Goal: Task Accomplishment & Management: Complete application form

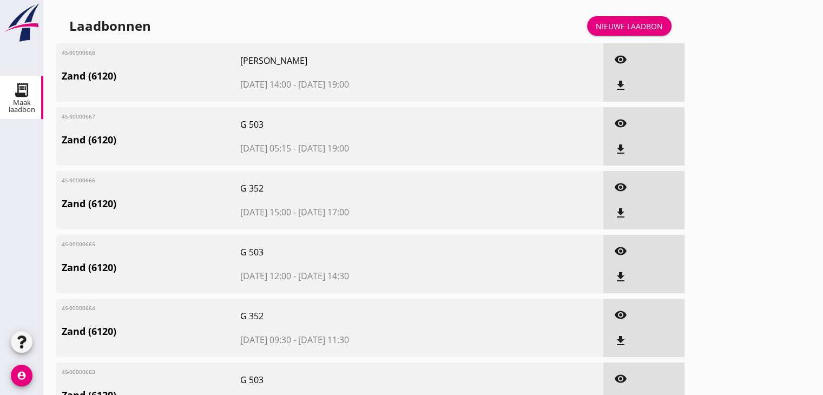
click at [657, 31] on div "Nieuwe laadbon" at bounding box center [629, 26] width 67 height 11
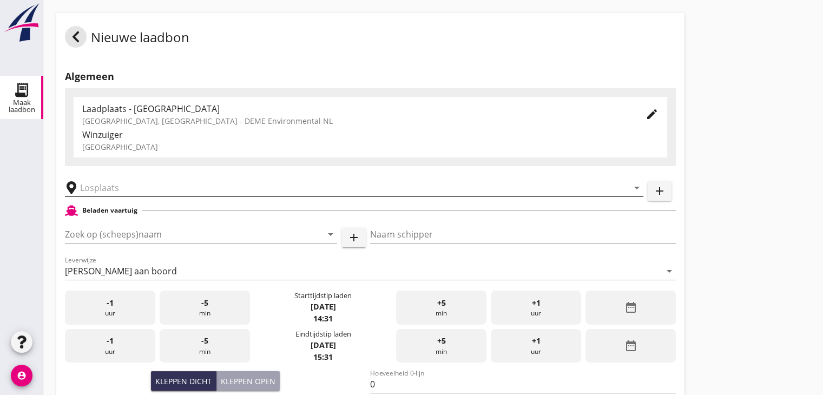
click at [141, 189] on input "text" at bounding box center [346, 187] width 533 height 17
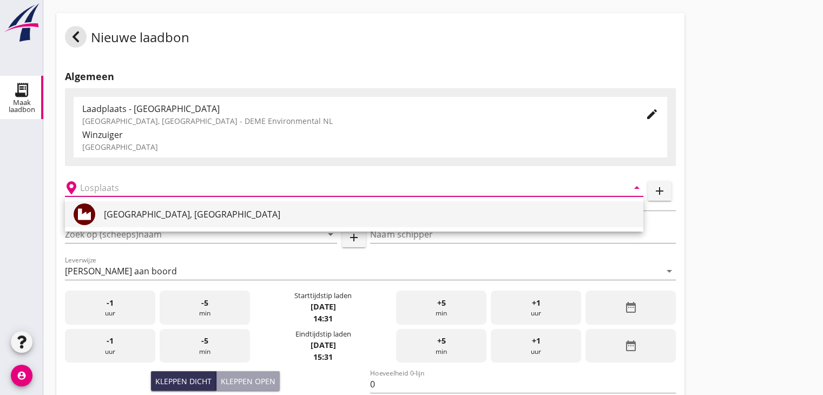
click at [145, 218] on div "[GEOGRAPHIC_DATA], [GEOGRAPHIC_DATA]" at bounding box center [369, 214] width 531 height 13
type input "[GEOGRAPHIC_DATA], [GEOGRAPHIC_DATA]"
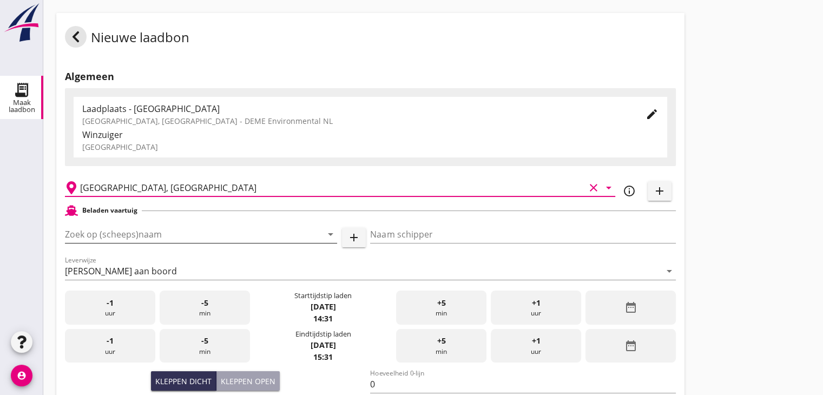
click at [217, 228] on input "Zoek op (scheeps)naam" at bounding box center [186, 234] width 242 height 17
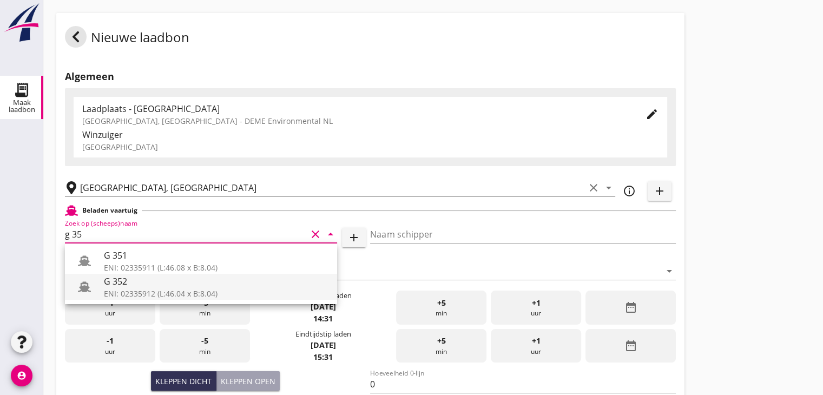
click at [171, 280] on div "G 352" at bounding box center [216, 281] width 225 height 13
type input "G 352"
type input "[PERSON_NAME]"
type input "363"
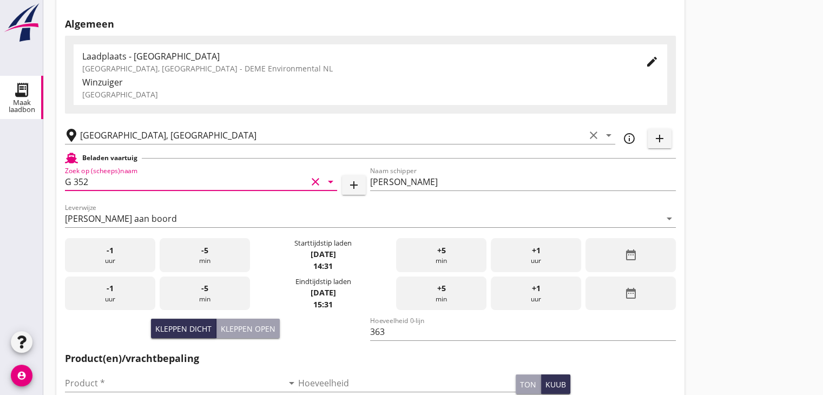
scroll to position [108, 0]
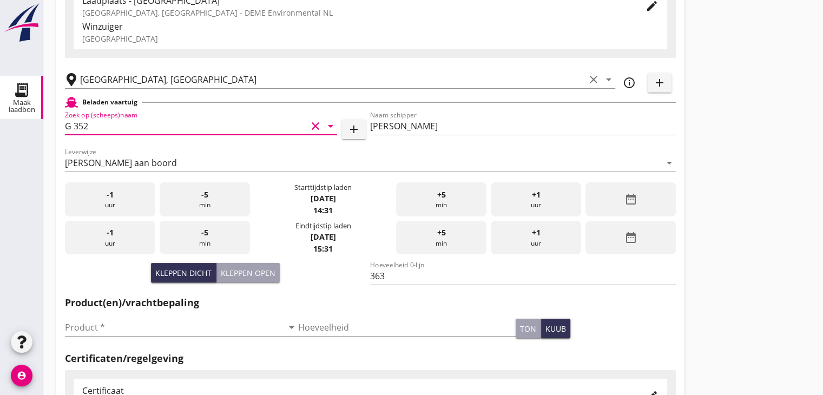
type input "G 352"
click at [632, 195] on icon "date_range" at bounding box center [630, 199] width 13 height 13
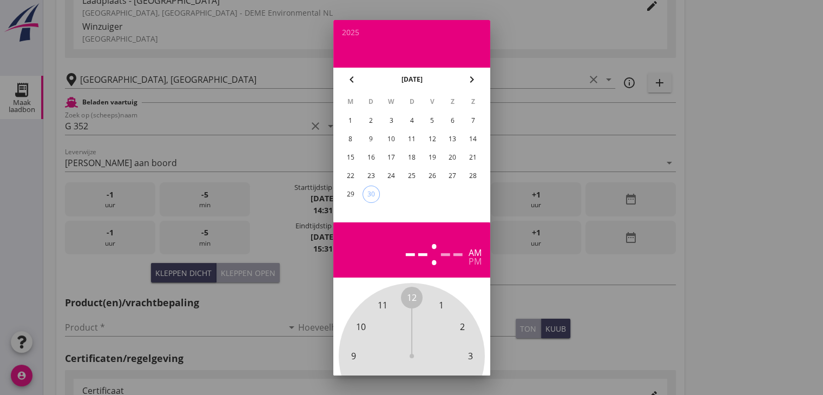
click at [354, 192] on div "29" at bounding box center [350, 194] width 17 height 17
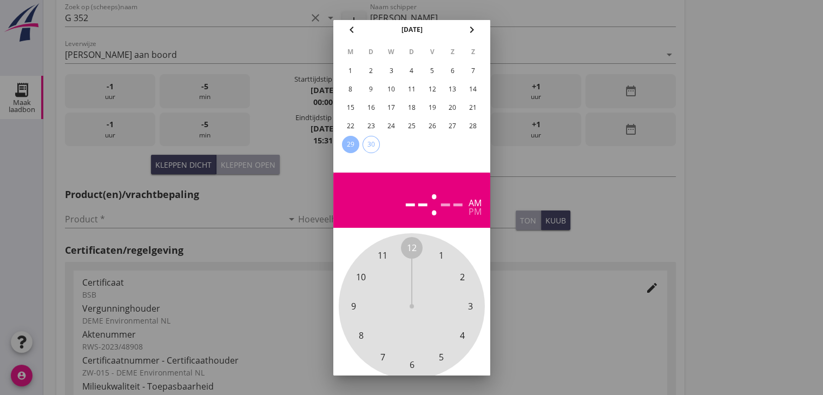
scroll to position [0, 0]
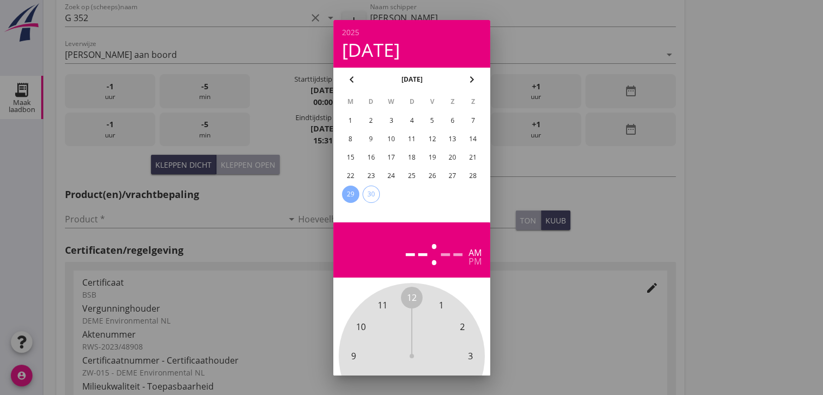
click at [348, 194] on div "29" at bounding box center [350, 194] width 17 height 17
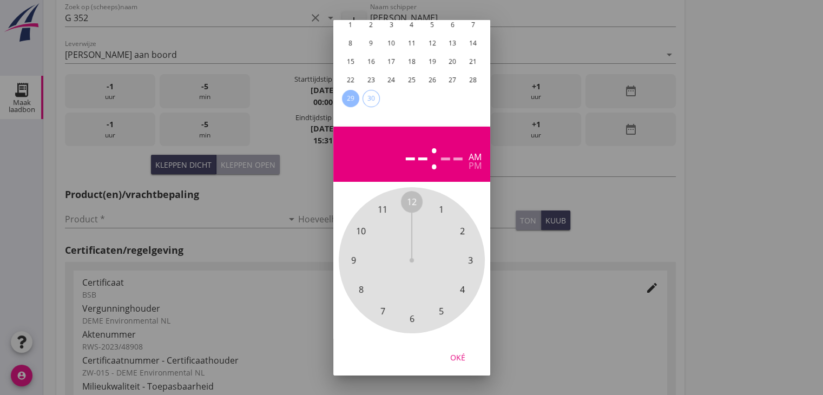
scroll to position [104, 0]
click at [390, 303] on span "7" at bounding box center [383, 311] width 22 height 22
click at [383, 304] on span "35" at bounding box center [383, 310] width 10 height 13
click at [411, 195] on span "00" at bounding box center [412, 201] width 10 height 13
click at [459, 351] on div "Oké" at bounding box center [458, 356] width 30 height 11
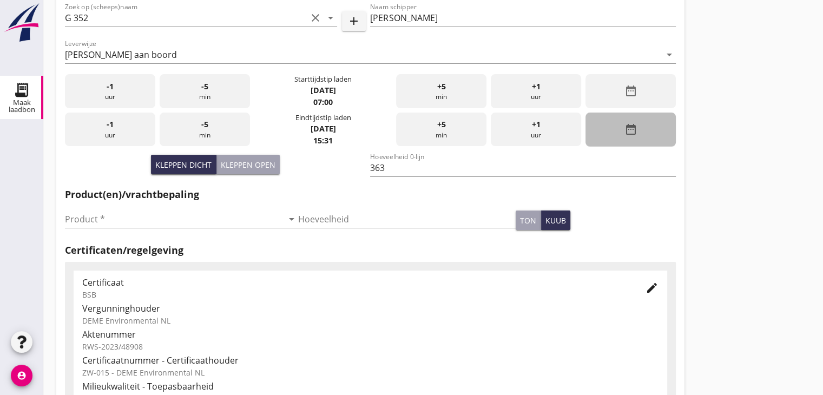
click at [610, 132] on div "date_range" at bounding box center [631, 130] width 90 height 34
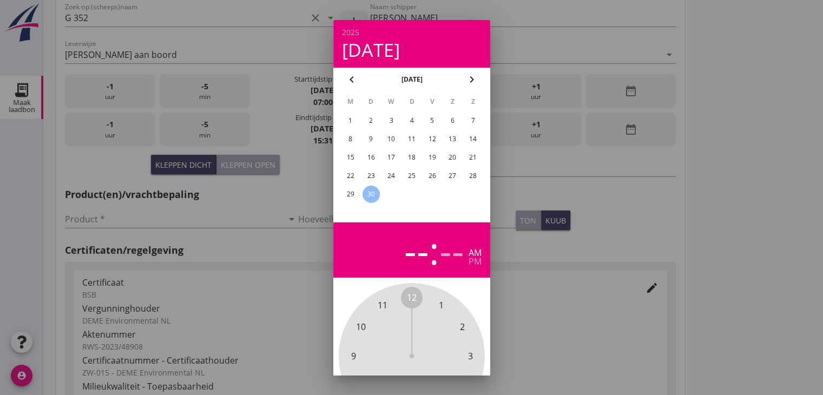
click at [355, 187] on div "29" at bounding box center [350, 194] width 17 height 17
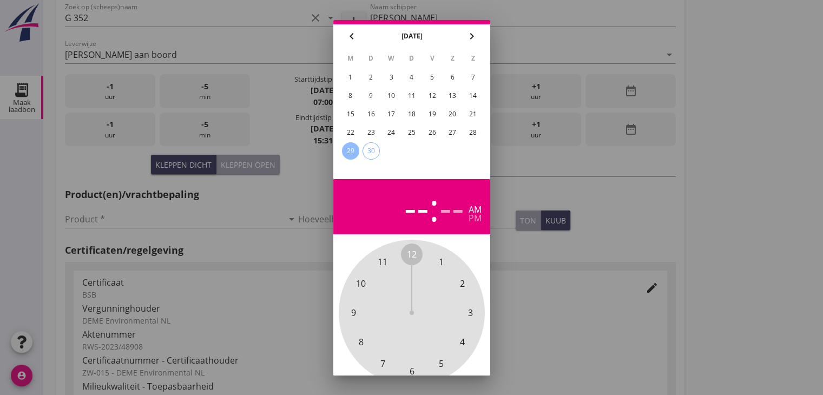
scroll to position [0, 0]
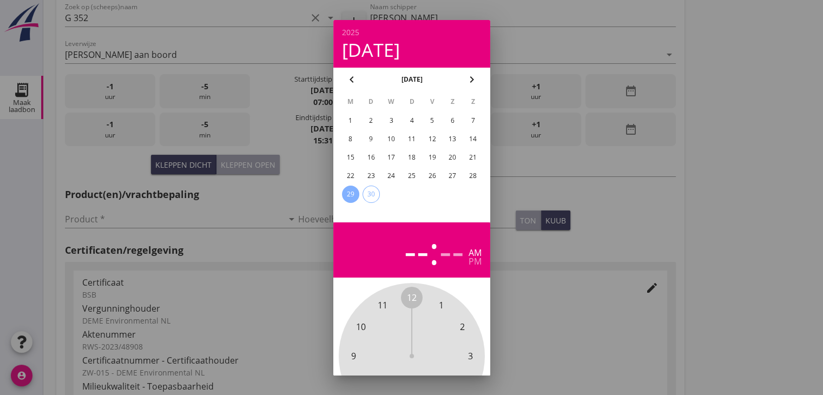
click at [344, 193] on div "29" at bounding box center [350, 194] width 17 height 17
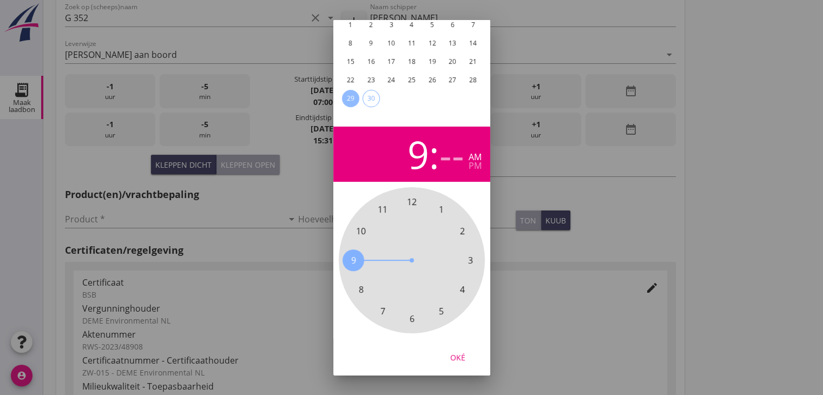
click at [353, 254] on span "9" at bounding box center [353, 260] width 5 height 13
click at [414, 312] on span "30" at bounding box center [412, 318] width 10 height 13
click at [467, 352] on div "Oké" at bounding box center [458, 356] width 30 height 11
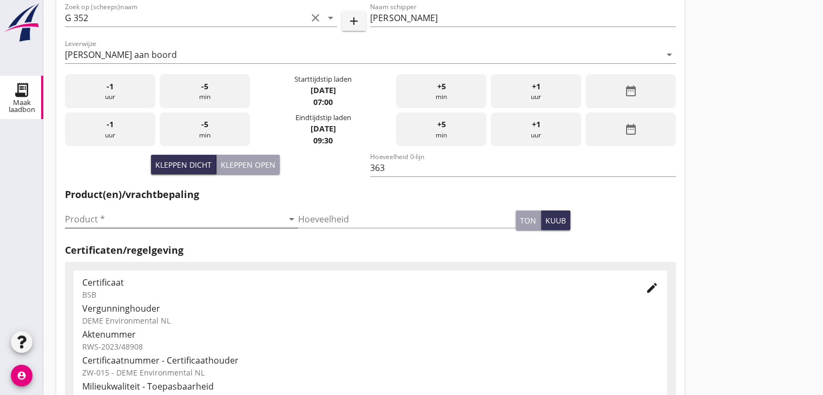
click at [100, 218] on input "Product *" at bounding box center [174, 219] width 218 height 17
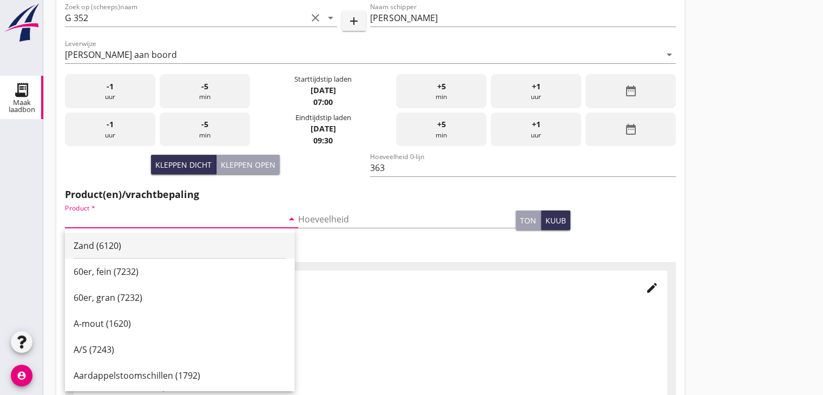
click at [113, 241] on div "Zand (6120)" at bounding box center [180, 245] width 212 height 13
type input "Zand (6120)"
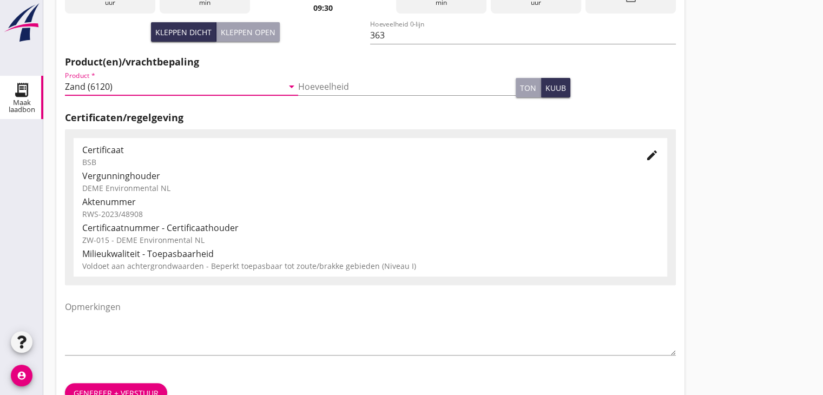
scroll to position [379, 0]
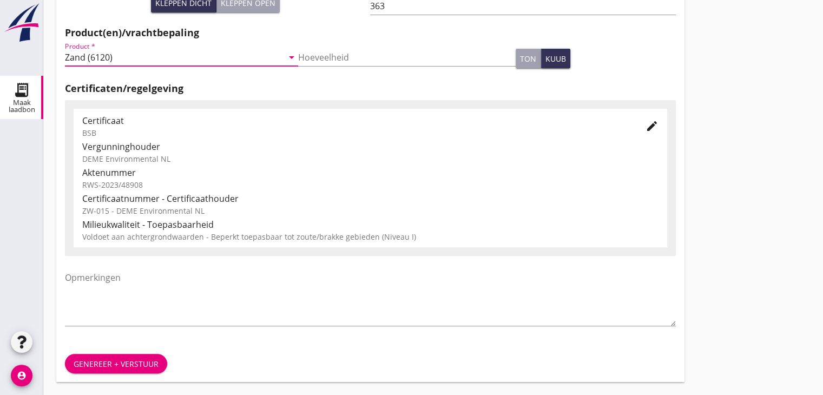
click at [111, 359] on div "Genereer + verstuur" at bounding box center [116, 363] width 85 height 11
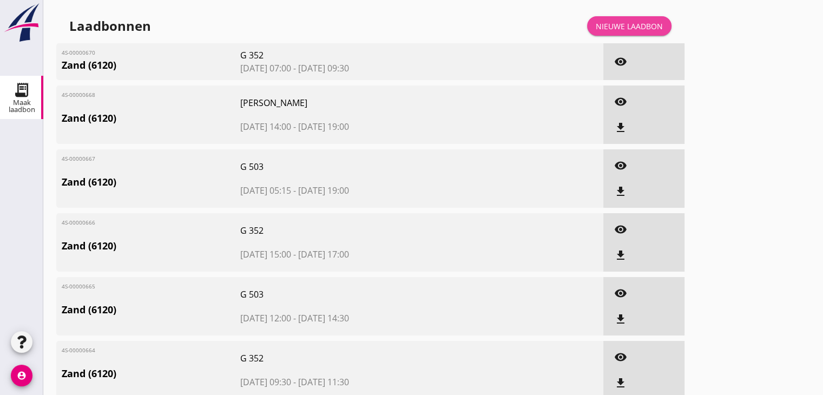
click at [645, 27] on div "Nieuwe laadbon" at bounding box center [629, 26] width 67 height 11
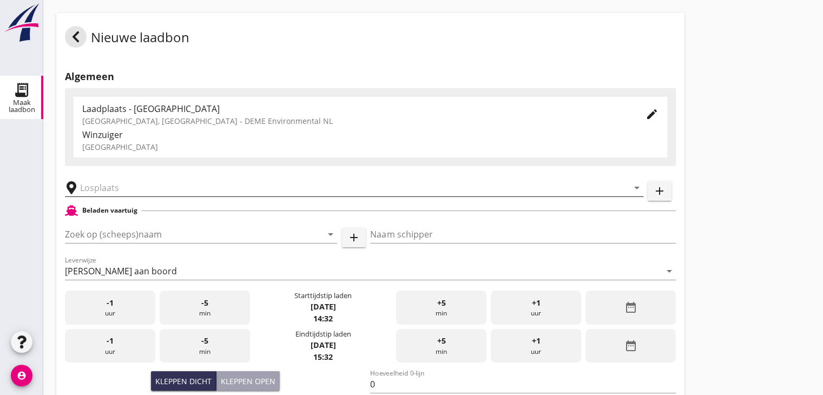
click at [122, 190] on input "text" at bounding box center [346, 187] width 533 height 17
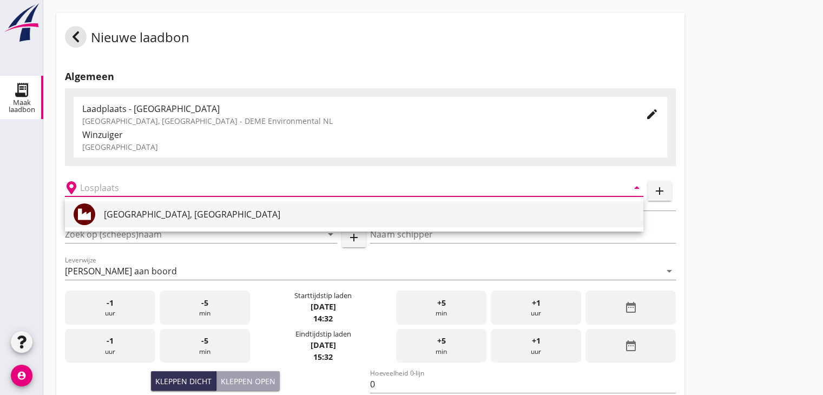
click at [124, 208] on div "[GEOGRAPHIC_DATA], [GEOGRAPHIC_DATA]" at bounding box center [369, 214] width 531 height 13
type input "[GEOGRAPHIC_DATA], [GEOGRAPHIC_DATA]"
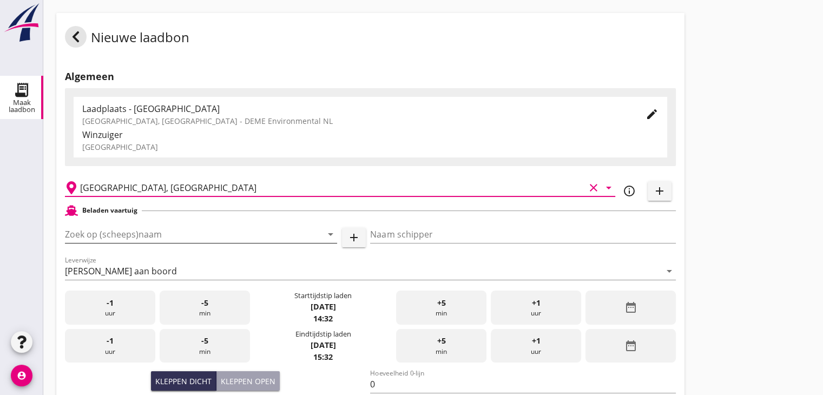
click at [120, 232] on input "Zoek op (scheeps)naam" at bounding box center [186, 234] width 242 height 17
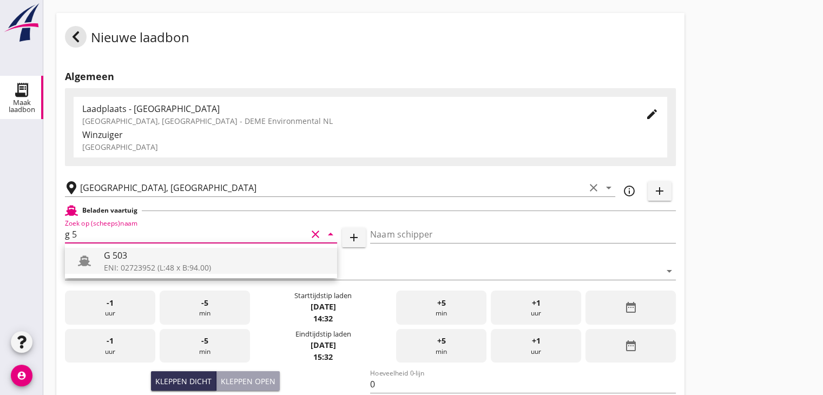
click at [118, 261] on div "G 503" at bounding box center [216, 255] width 225 height 13
type input "G 503"
type input "[PERSON_NAME]"
type input "517"
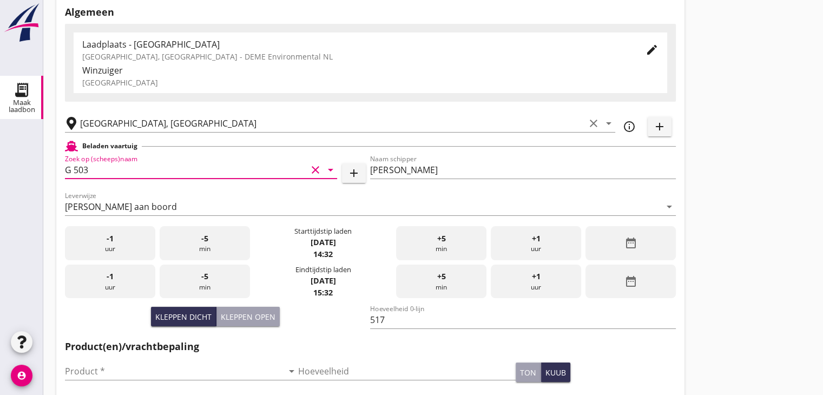
scroll to position [162, 0]
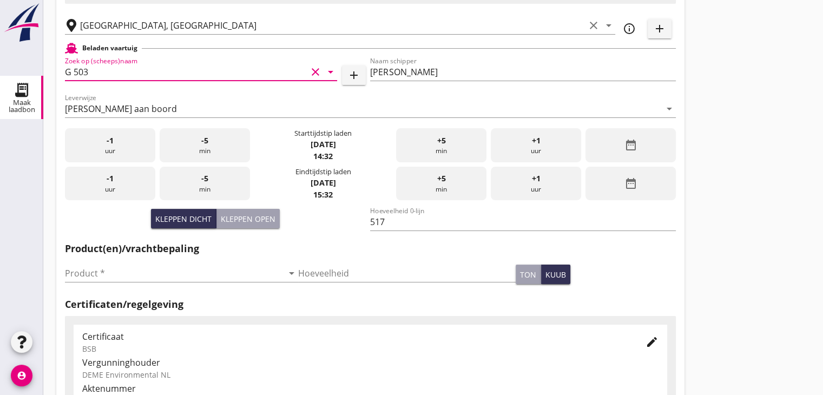
type input "G 503"
click at [646, 141] on div "date_range" at bounding box center [631, 145] width 90 height 34
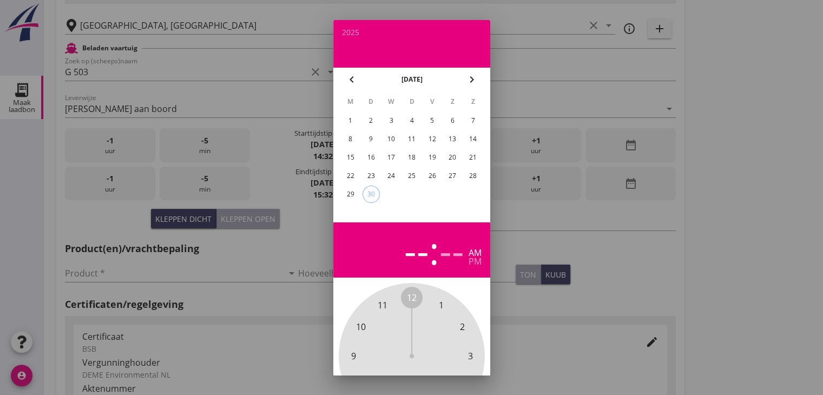
click at [349, 191] on div "29" at bounding box center [350, 194] width 17 height 17
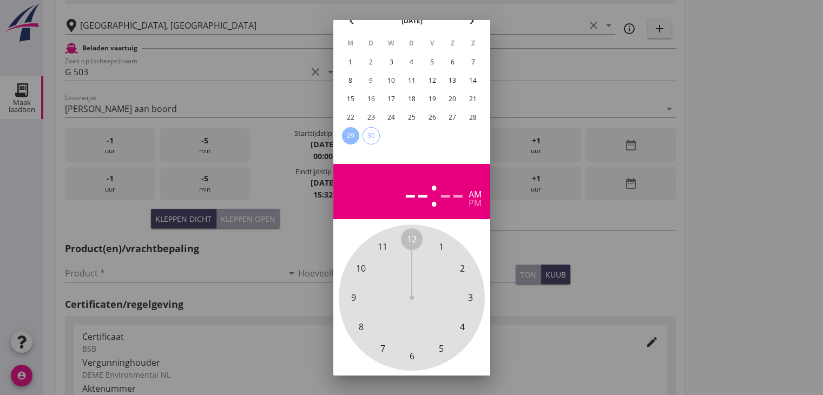
scroll to position [104, 0]
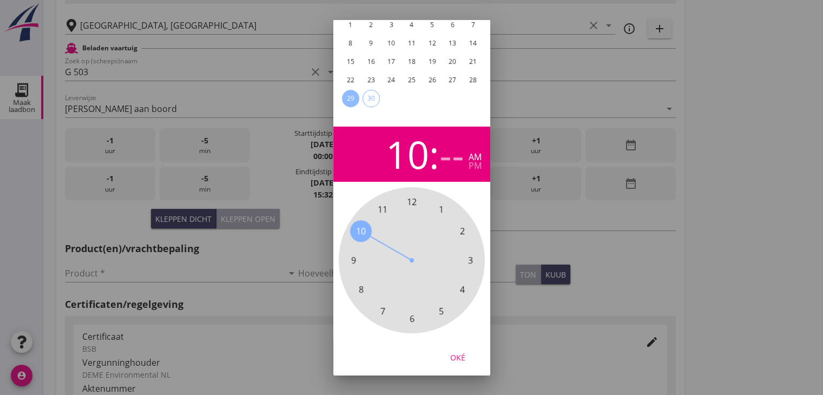
click at [359, 225] on span "10" at bounding box center [361, 231] width 10 height 13
click at [412, 195] on span "00" at bounding box center [412, 201] width 10 height 13
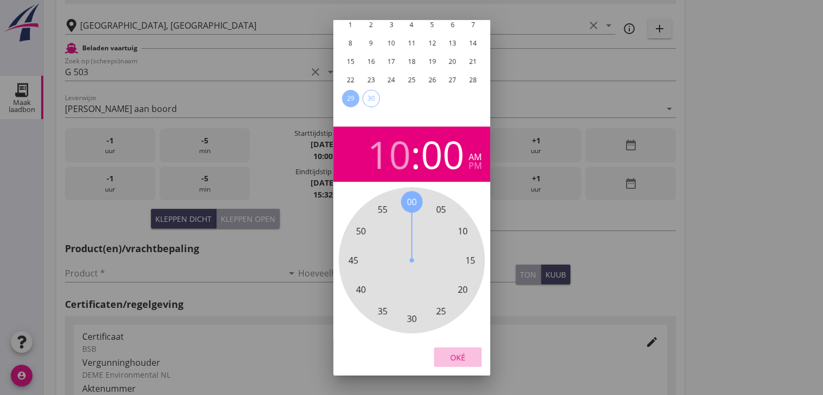
click at [464, 351] on div "Oké" at bounding box center [458, 356] width 30 height 11
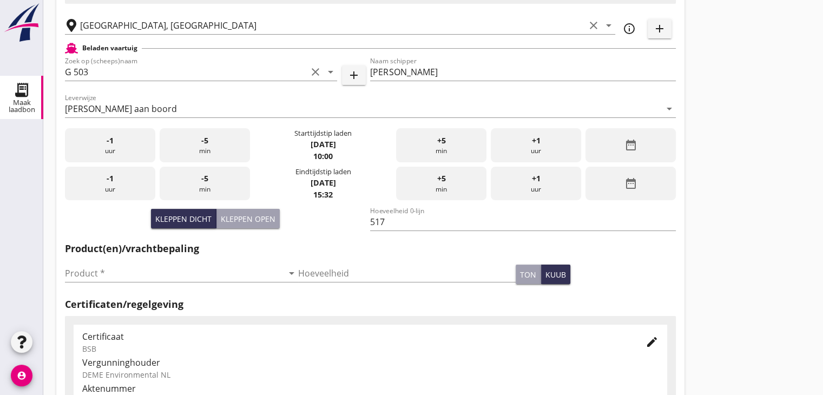
click at [640, 189] on div "date_range" at bounding box center [631, 184] width 90 height 34
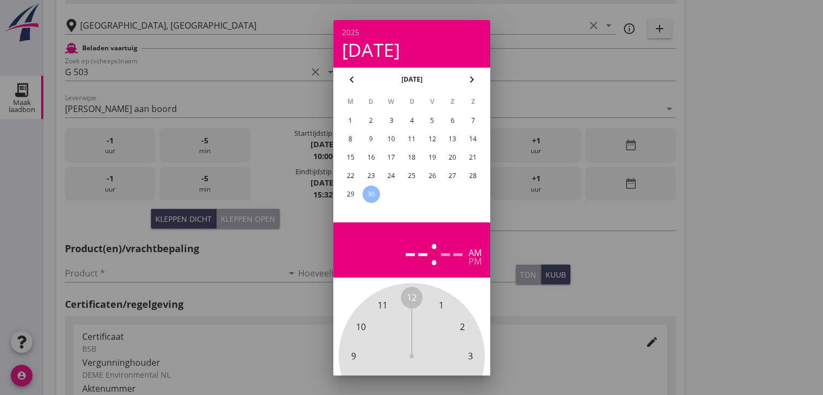
click at [349, 192] on div "29" at bounding box center [350, 194] width 17 height 17
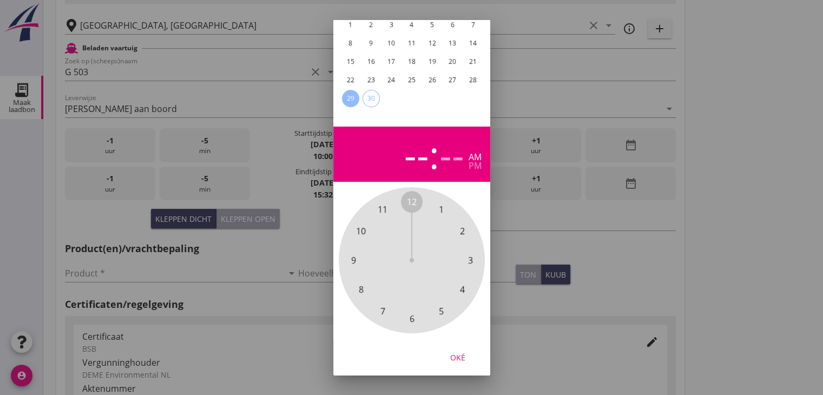
click at [412, 195] on span "12" at bounding box center [412, 201] width 10 height 13
click at [407, 310] on div "00 05 10 15 20 25 30 35 40 45 50 55" at bounding box center [411, 260] width 117 height 117
click at [411, 314] on span "30" at bounding box center [412, 318] width 10 height 13
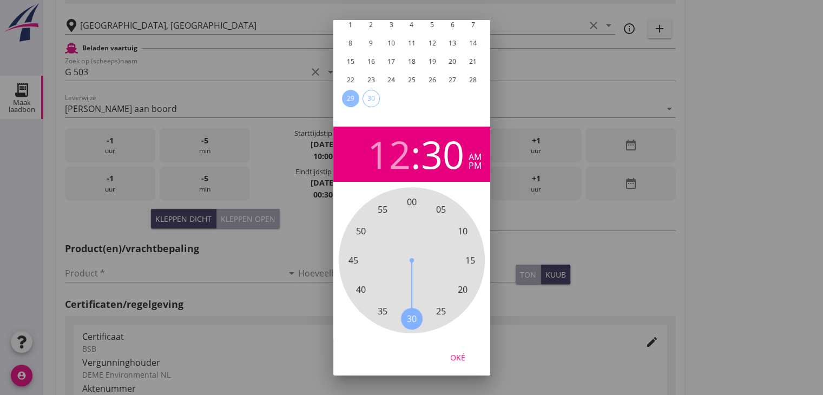
click at [475, 161] on div "pm" at bounding box center [475, 165] width 13 height 9
click at [450, 353] on div "Oké" at bounding box center [458, 356] width 30 height 11
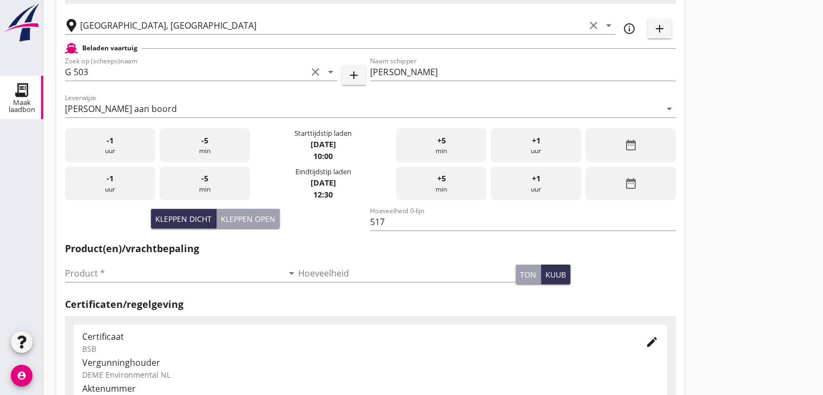
click at [700, 199] on div "Nieuwe laadbon Algemeen Laadplaats - [GEOGRAPHIC_DATA] [GEOGRAPHIC_DATA], [GEOG…" at bounding box center [433, 225] width 780 height 774
click at [165, 277] on input "Product *" at bounding box center [174, 273] width 218 height 17
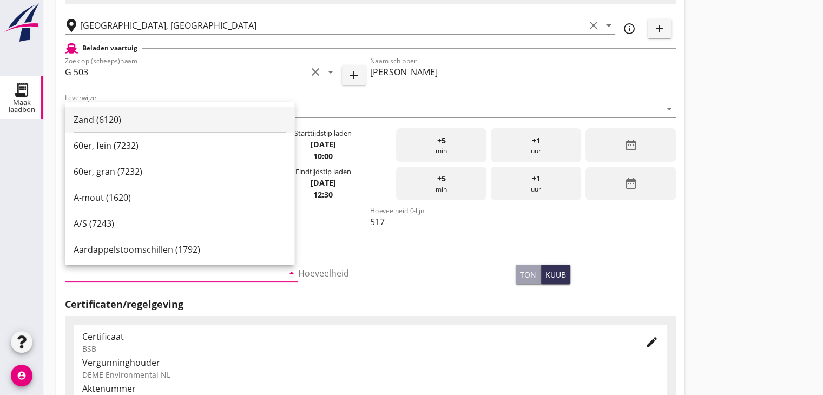
click at [116, 120] on div "Zand (6120)" at bounding box center [180, 119] width 212 height 13
type input "Zand (6120)"
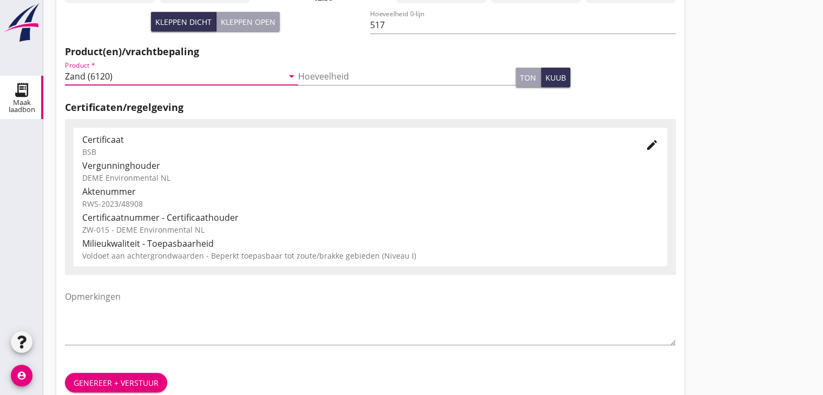
scroll to position [379, 0]
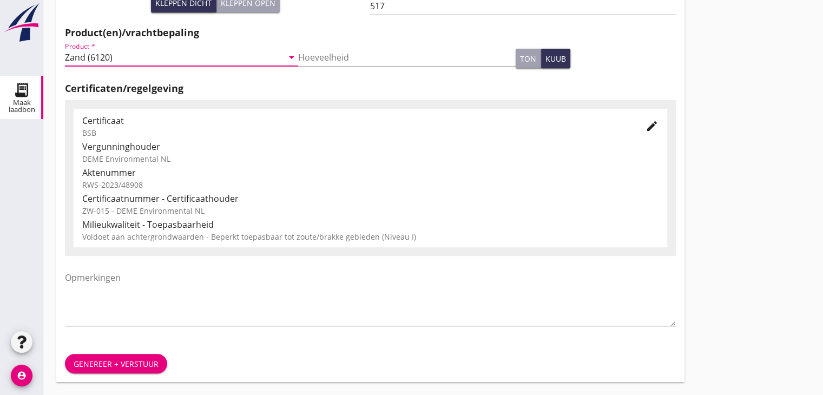
click at [117, 360] on div "Genereer + verstuur" at bounding box center [116, 363] width 85 height 11
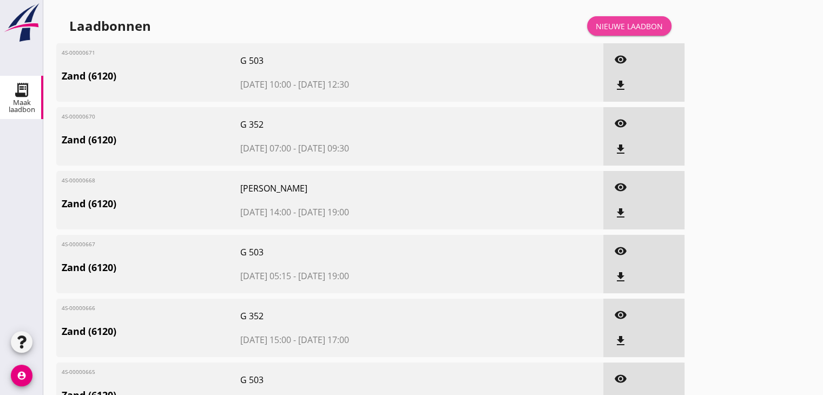
click at [645, 21] on div "Nieuwe laadbon" at bounding box center [629, 26] width 67 height 11
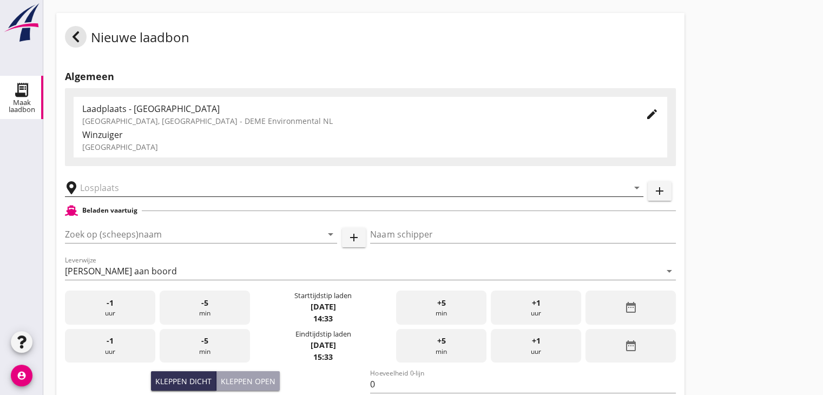
click at [111, 182] on input "text" at bounding box center [346, 187] width 533 height 17
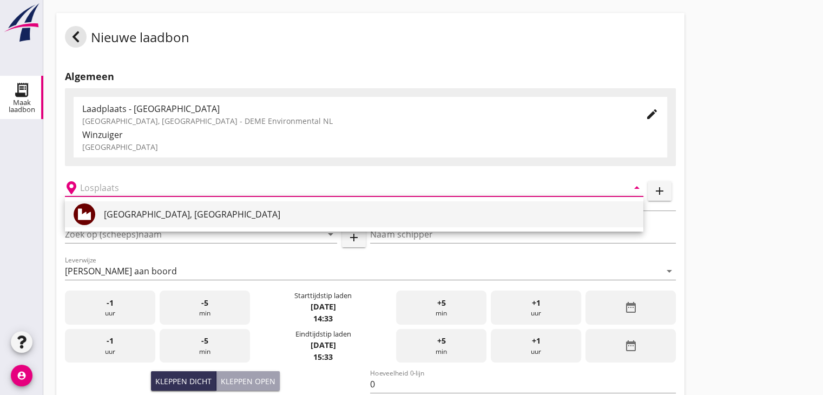
click at [110, 215] on div "[GEOGRAPHIC_DATA], [GEOGRAPHIC_DATA]" at bounding box center [369, 214] width 531 height 13
type input "[GEOGRAPHIC_DATA], [GEOGRAPHIC_DATA]"
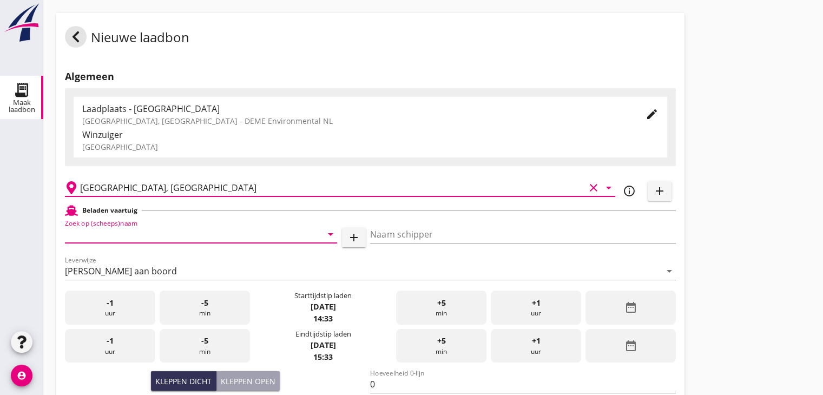
click at [127, 227] on input "Zoek op (scheeps)naam" at bounding box center [186, 234] width 242 height 17
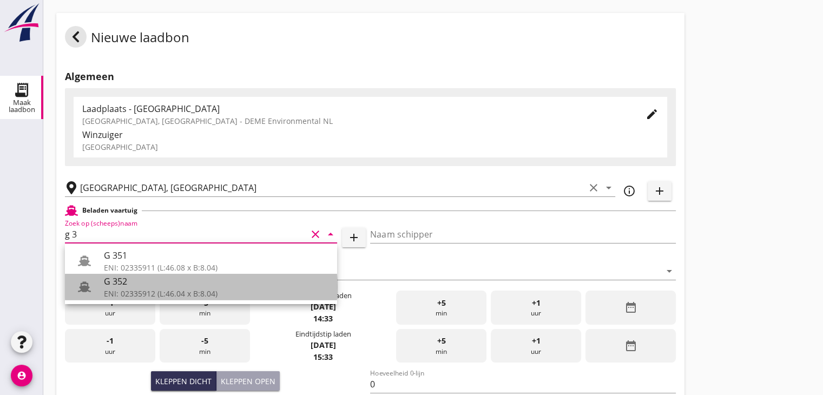
click at [132, 289] on div "ENI: 02335912 (L:46.04 x B:8.04)" at bounding box center [216, 293] width 225 height 11
type input "G 352"
type input "[PERSON_NAME]"
type input "363"
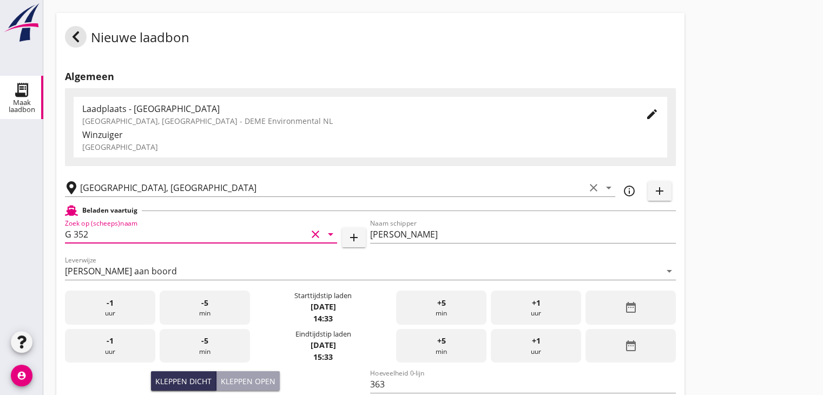
type input "G 352"
click at [618, 294] on div "date_range" at bounding box center [631, 308] width 90 height 34
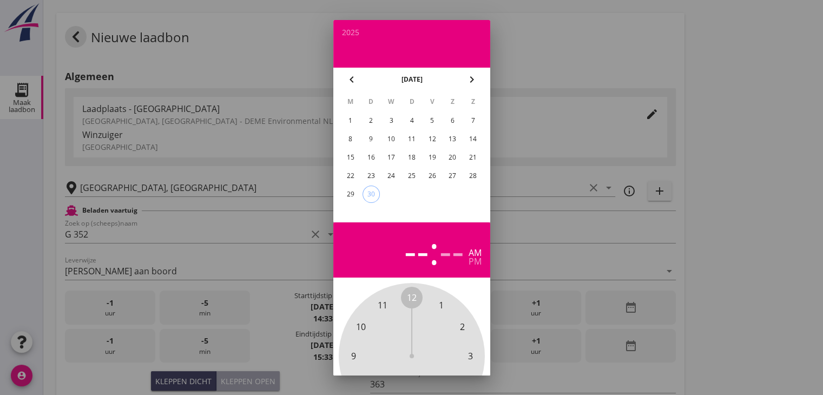
click at [349, 194] on div "29" at bounding box center [350, 194] width 17 height 17
click at [442, 302] on span "1" at bounding box center [440, 305] width 5 height 13
click at [418, 298] on div "00 05 10 15 20 25 30 35 40 45 50 55" at bounding box center [411, 356] width 117 height 117
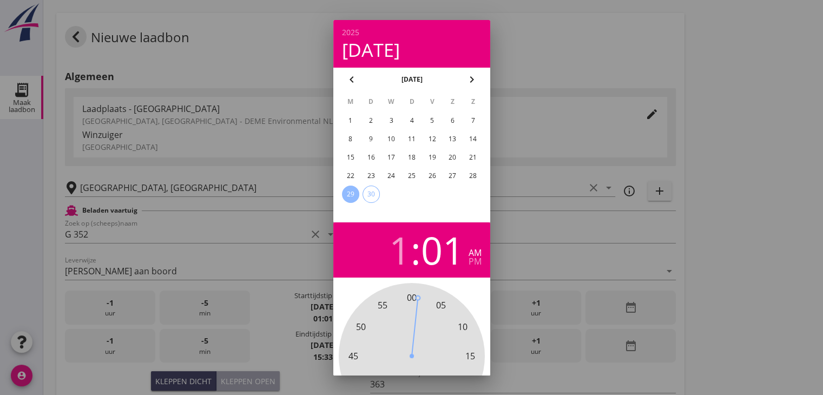
click at [414, 291] on span "00" at bounding box center [412, 297] width 10 height 13
click at [469, 260] on div "pm" at bounding box center [475, 261] width 13 height 9
click at [475, 265] on div "pm" at bounding box center [475, 261] width 13 height 9
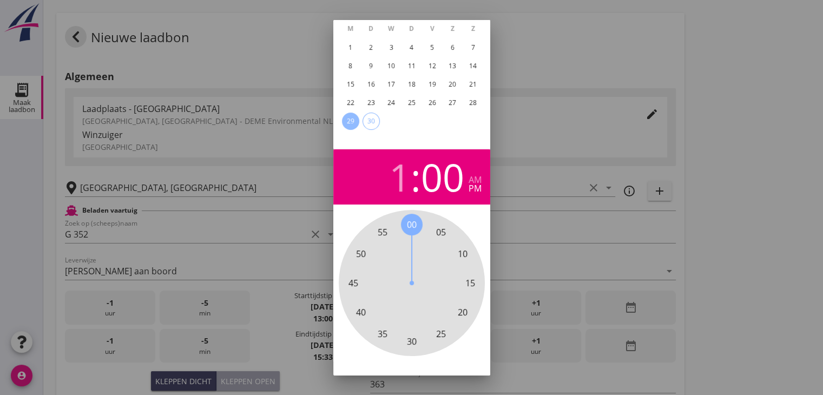
scroll to position [104, 0]
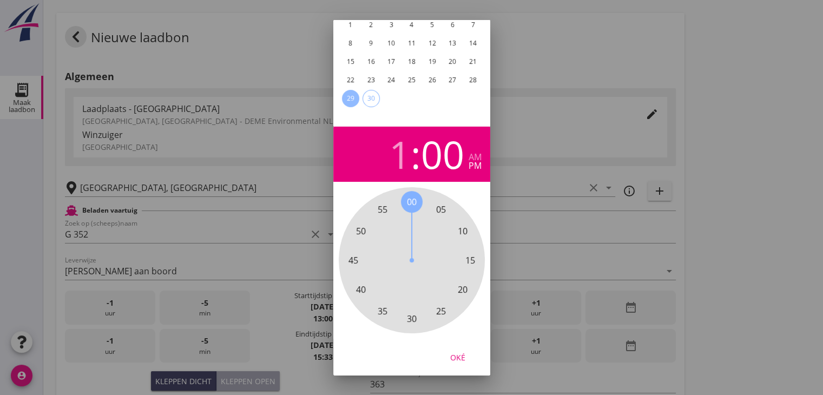
click at [460, 348] on button "Oké" at bounding box center [458, 357] width 48 height 19
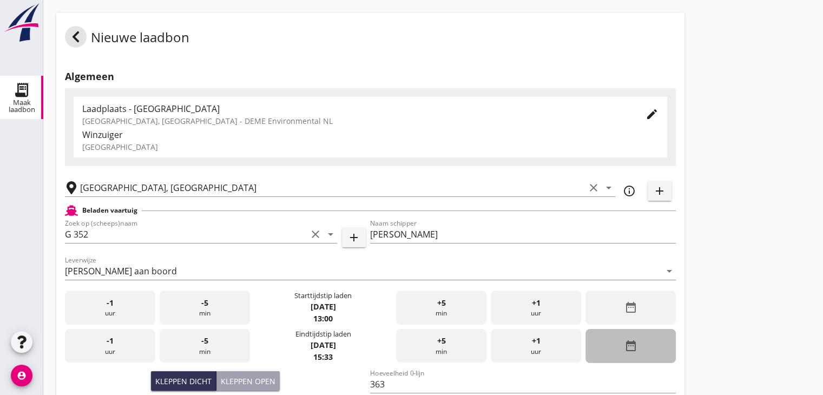
click at [615, 337] on div "date_range" at bounding box center [631, 346] width 90 height 34
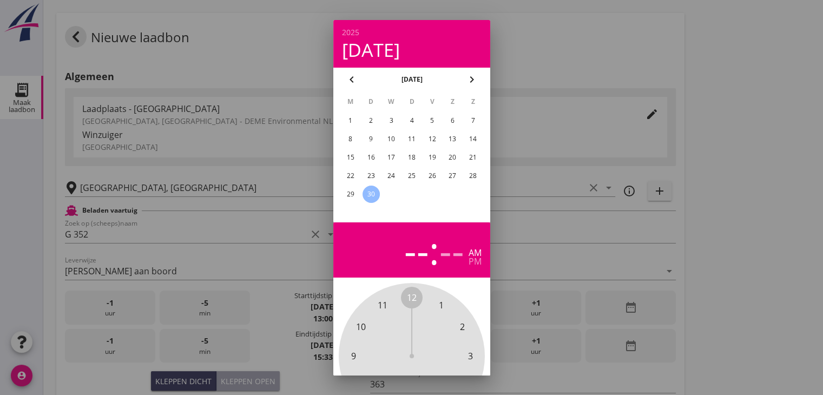
click at [352, 191] on div "29" at bounding box center [350, 194] width 17 height 17
click at [469, 352] on span "3" at bounding box center [470, 356] width 5 height 13
click at [411, 296] on span "00" at bounding box center [412, 297] width 10 height 13
click at [472, 263] on div "pm" at bounding box center [475, 261] width 13 height 9
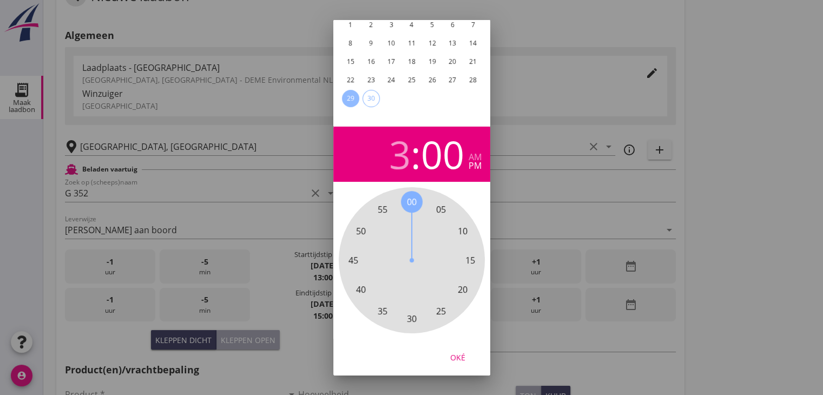
scroll to position [54, 0]
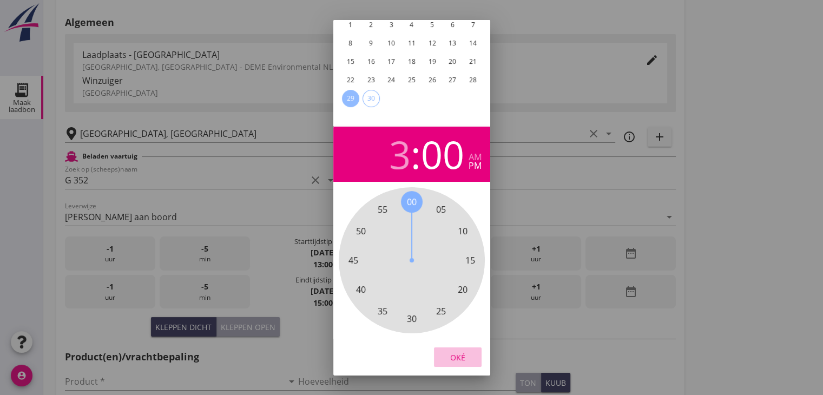
click at [459, 351] on div "Oké" at bounding box center [458, 356] width 30 height 11
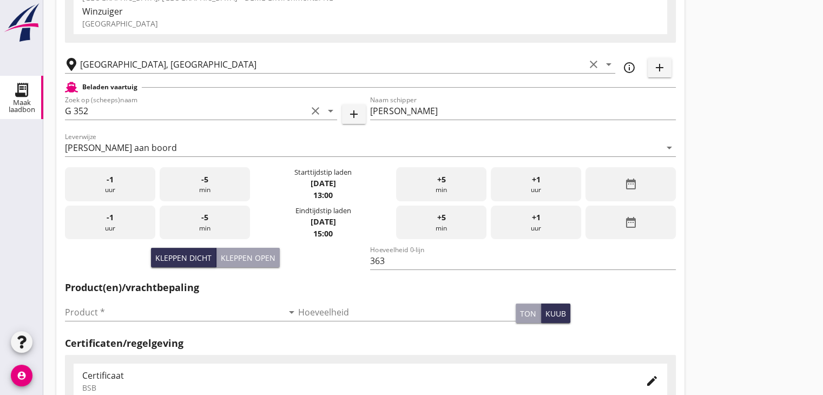
scroll to position [217, 0]
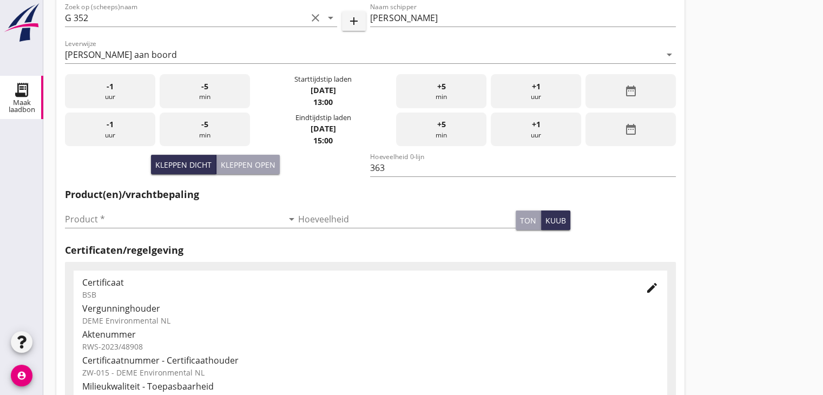
click at [98, 207] on div "Product * arrow_drop_down" at bounding box center [181, 221] width 233 height 35
click at [95, 218] on input "Product *" at bounding box center [174, 219] width 218 height 17
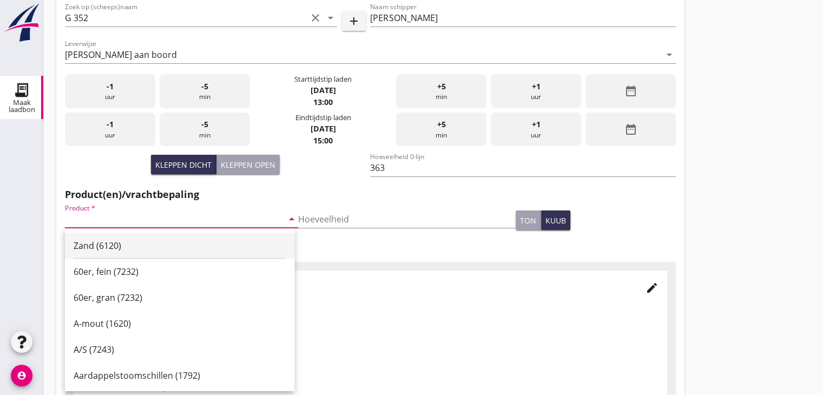
click at [114, 241] on div "Zand (6120)" at bounding box center [180, 245] width 212 height 13
type input "Zand (6120)"
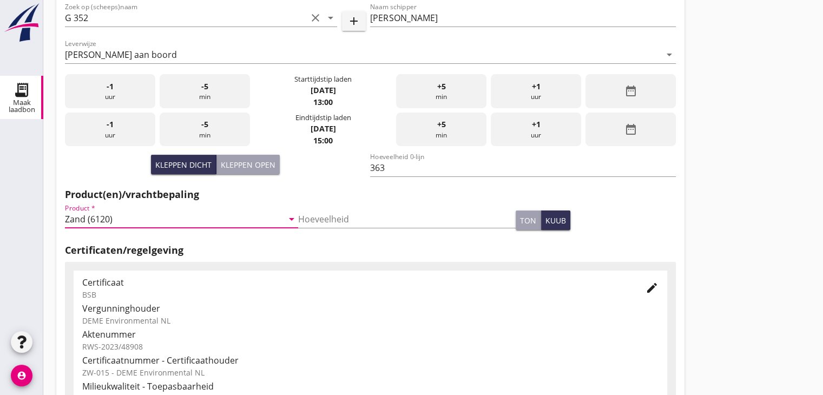
scroll to position [379, 0]
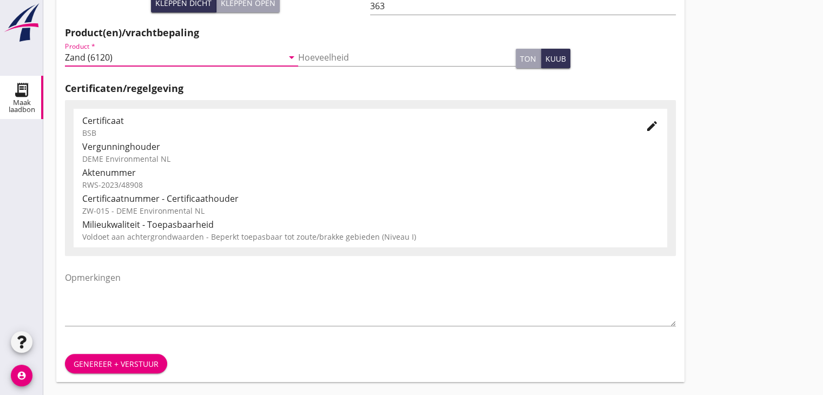
click at [102, 359] on div "Genereer + verstuur" at bounding box center [116, 363] width 85 height 11
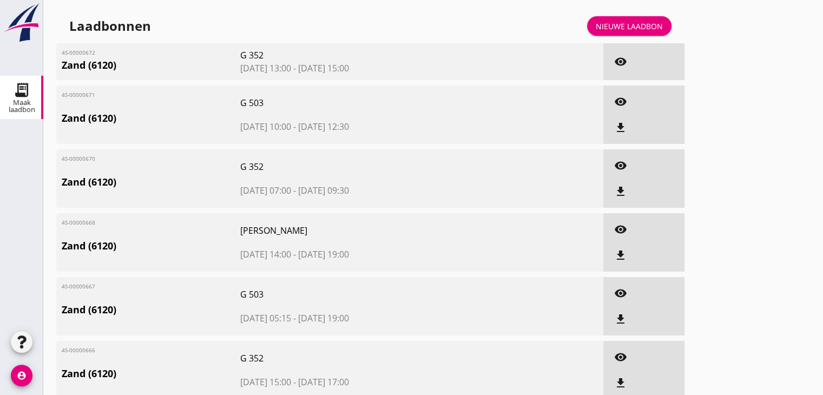
click at [618, 31] on link "Nieuwe laadbon" at bounding box center [629, 25] width 84 height 19
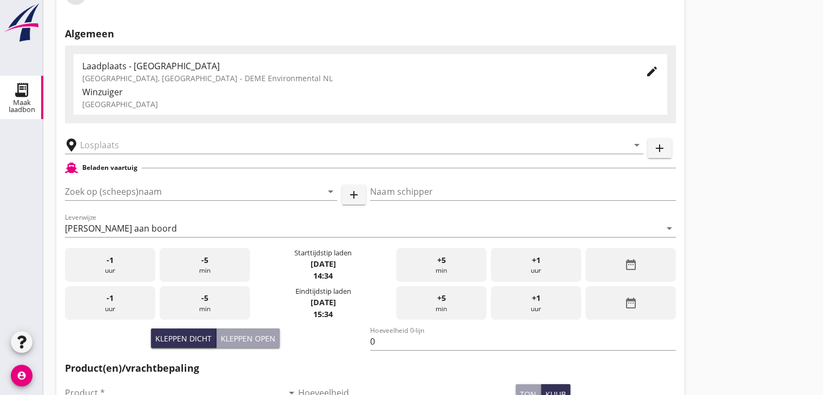
scroll to position [108, 0]
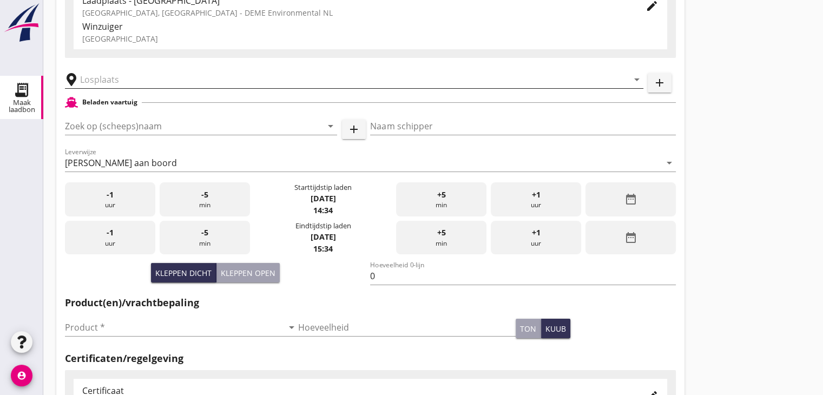
click at [182, 75] on input "text" at bounding box center [346, 79] width 533 height 17
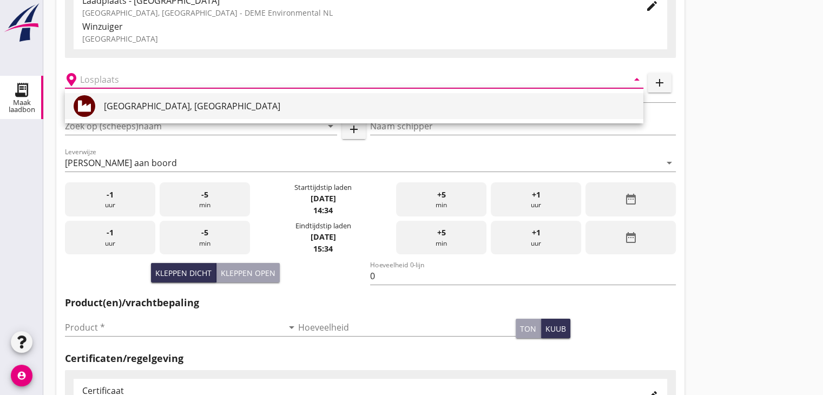
click at [157, 107] on div "[GEOGRAPHIC_DATA], [GEOGRAPHIC_DATA]" at bounding box center [369, 106] width 531 height 13
type input "[GEOGRAPHIC_DATA], [GEOGRAPHIC_DATA]"
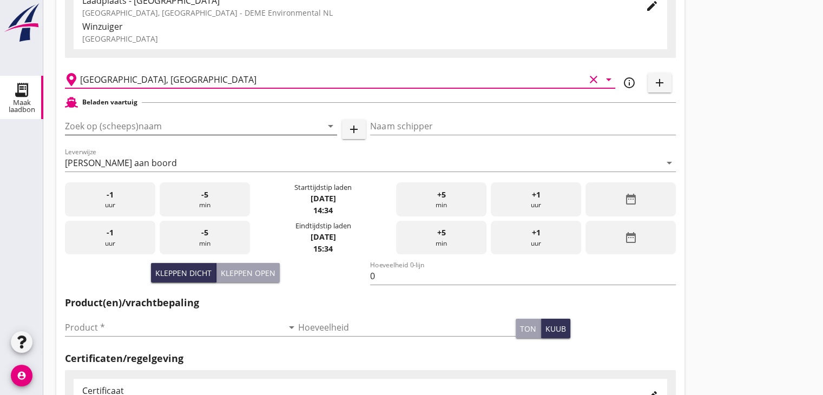
click at [154, 126] on input "Zoek op (scheeps)naam" at bounding box center [186, 125] width 242 height 17
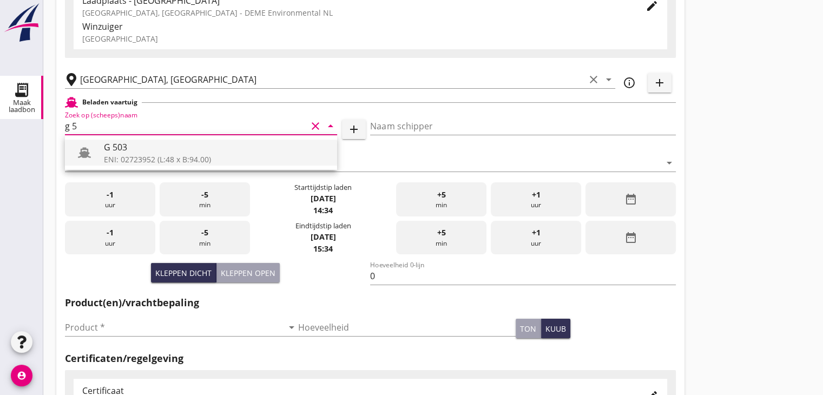
click at [179, 155] on div "ENI: 02723952 (L:48 x B:94.00)" at bounding box center [216, 159] width 225 height 11
type input "G 503"
type input "[PERSON_NAME]"
type input "517"
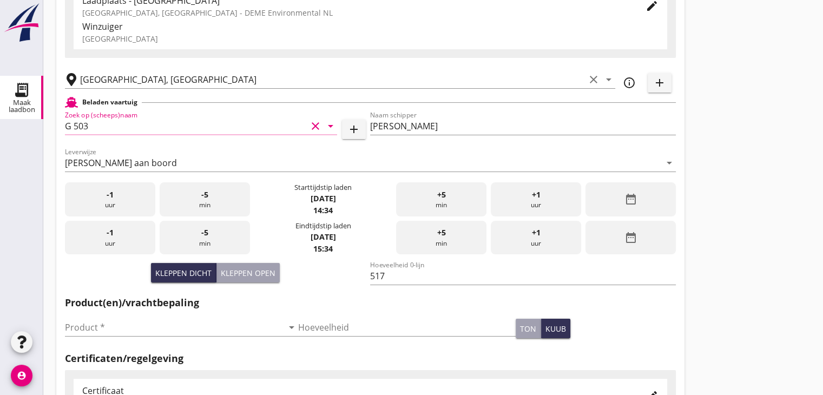
type input "G 503"
click at [613, 197] on div "date_range" at bounding box center [631, 199] width 90 height 34
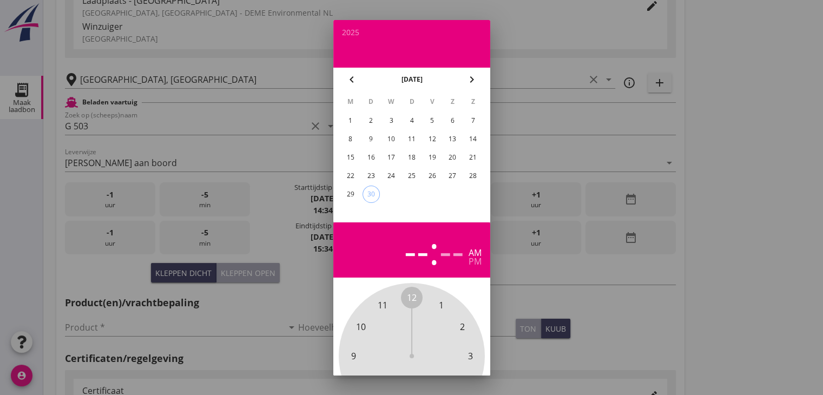
click at [345, 195] on div "29" at bounding box center [350, 194] width 17 height 17
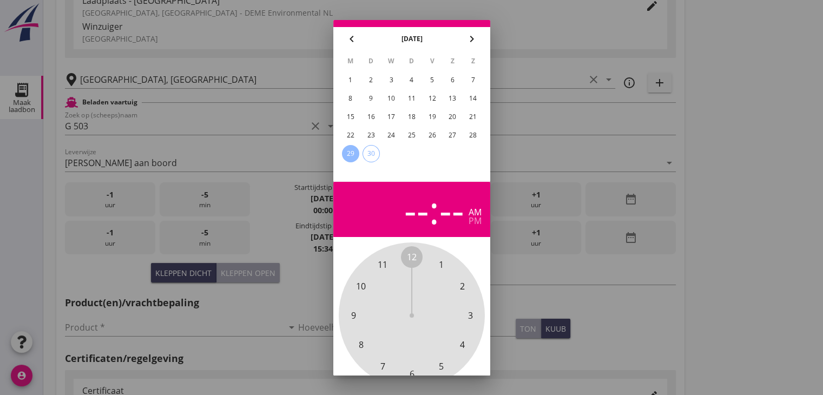
scroll to position [104, 0]
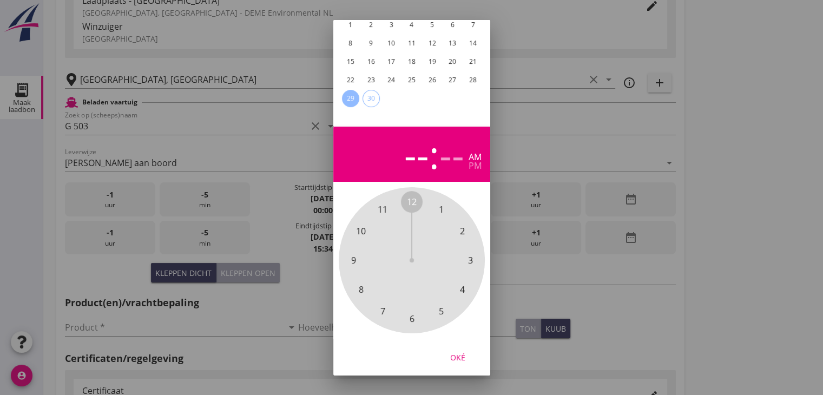
click at [470, 254] on span "3" at bounding box center [470, 260] width 5 height 13
click at [412, 315] on span "30" at bounding box center [412, 318] width 10 height 13
click at [474, 161] on div "pm" at bounding box center [475, 165] width 13 height 9
click at [457, 351] on div "Oké" at bounding box center [458, 356] width 30 height 11
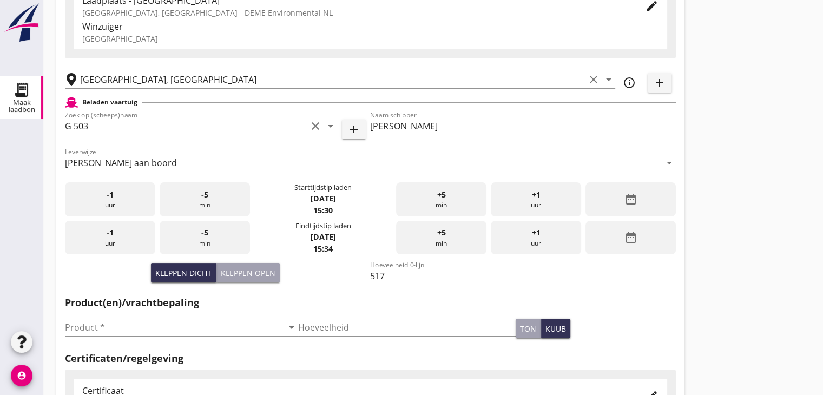
click at [624, 227] on div "date_range" at bounding box center [631, 238] width 90 height 34
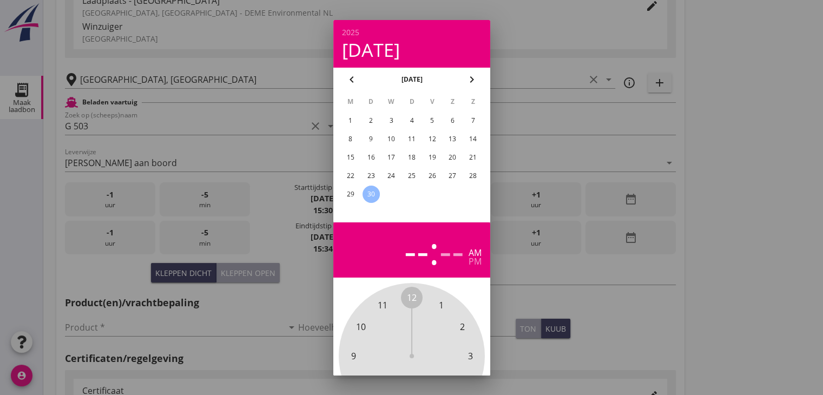
click at [352, 191] on div "29" at bounding box center [350, 194] width 17 height 17
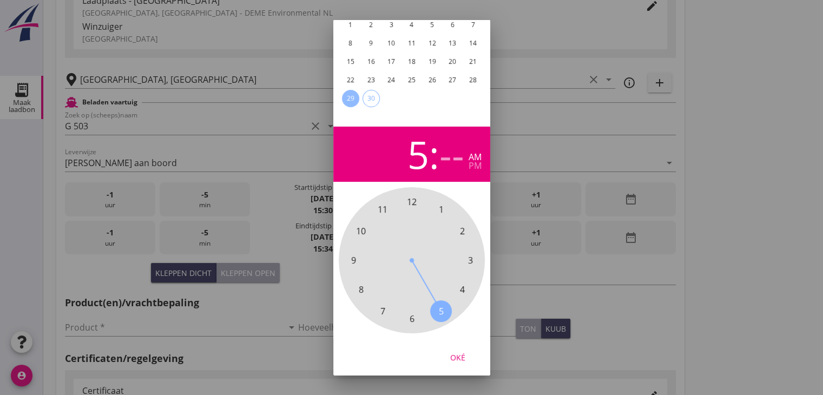
click at [440, 304] on span "5" at bounding box center [440, 310] width 5 height 13
click at [410, 313] on span "30" at bounding box center [412, 318] width 10 height 13
click at [475, 161] on div "pm" at bounding box center [475, 165] width 13 height 9
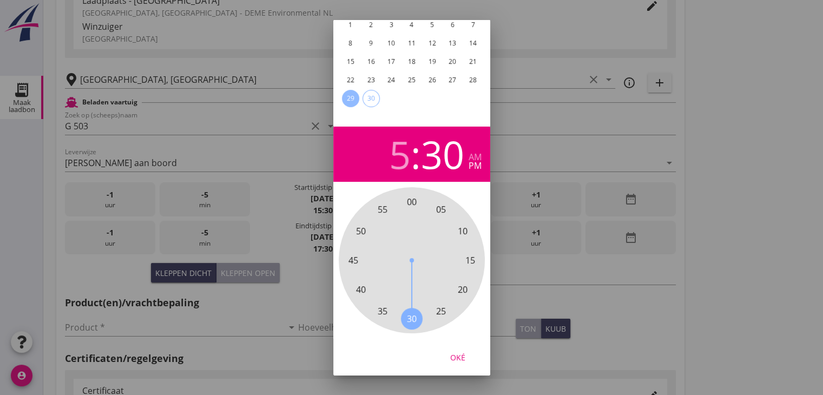
click at [466, 352] on div "Oké" at bounding box center [458, 356] width 30 height 11
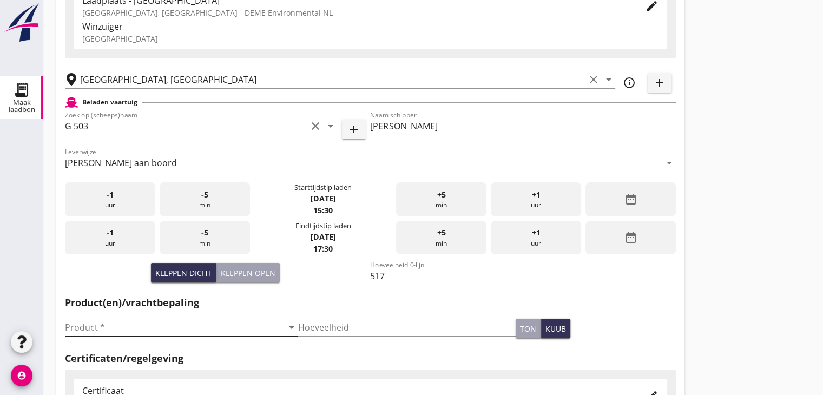
click at [217, 323] on input "Product *" at bounding box center [174, 327] width 218 height 17
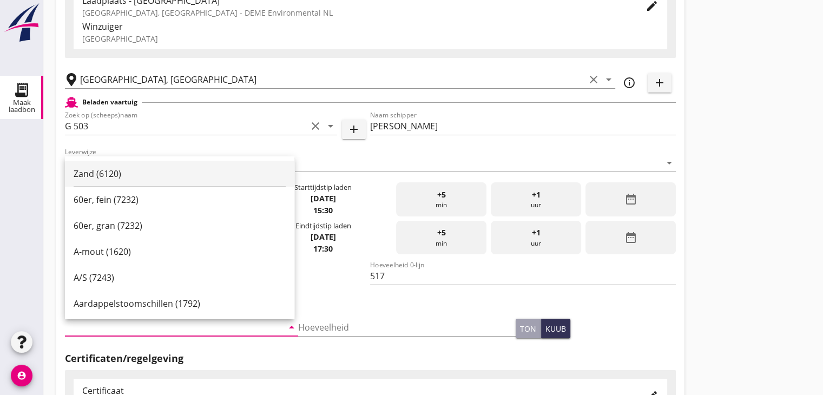
click at [162, 165] on div "Zand (6120)" at bounding box center [180, 174] width 212 height 26
type input "Zand (6120)"
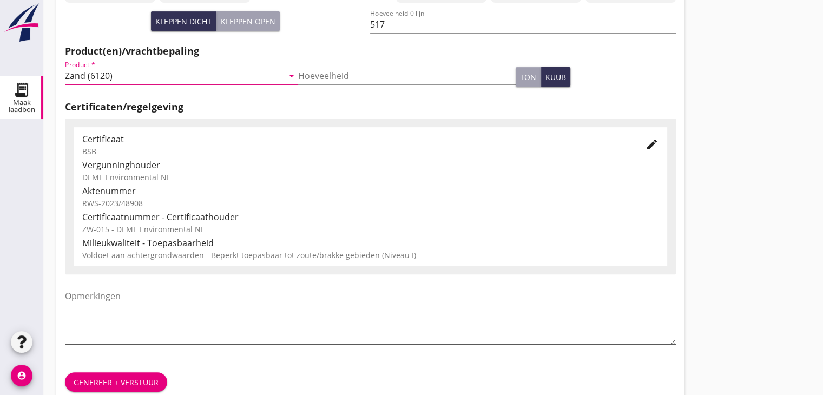
scroll to position [379, 0]
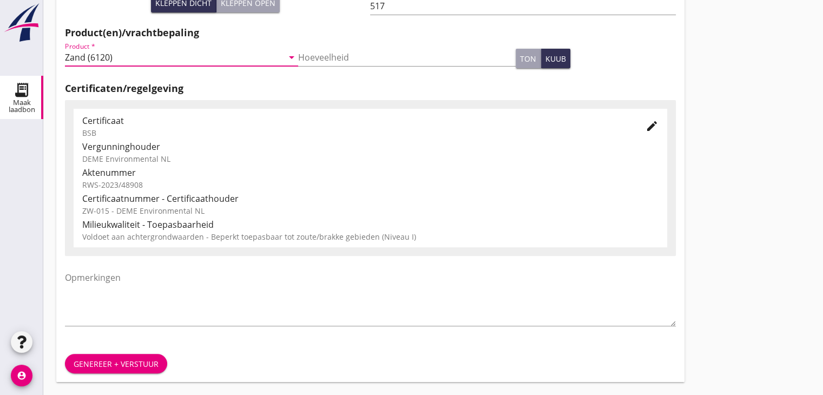
click at [108, 371] on button "Genereer + verstuur" at bounding box center [116, 363] width 102 height 19
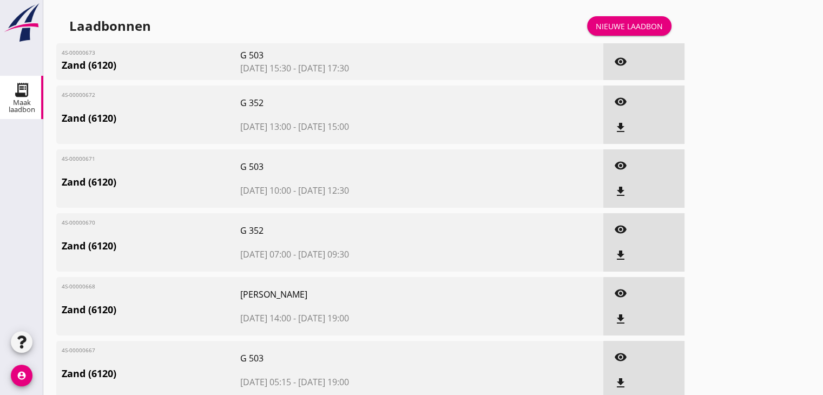
click at [628, 21] on div "Nieuwe laadbon" at bounding box center [629, 26] width 67 height 11
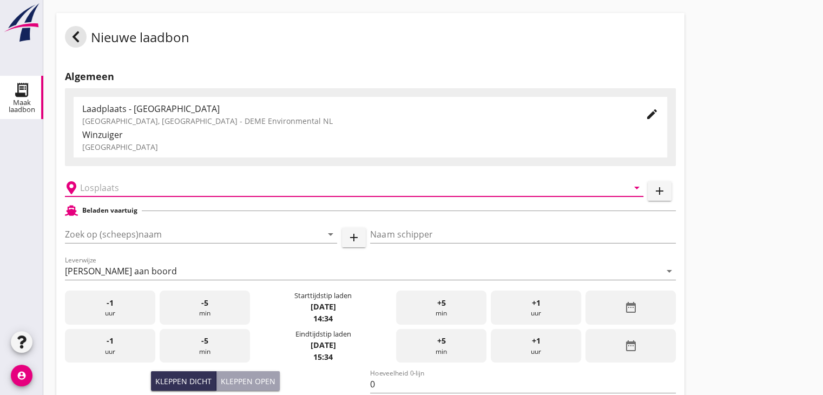
click at [104, 188] on input "text" at bounding box center [346, 187] width 533 height 17
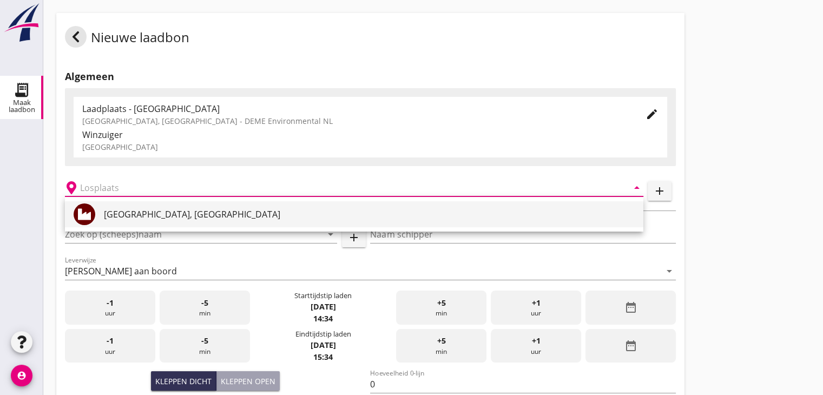
click at [106, 213] on div "[GEOGRAPHIC_DATA], [GEOGRAPHIC_DATA]" at bounding box center [369, 214] width 531 height 13
type input "[GEOGRAPHIC_DATA], [GEOGRAPHIC_DATA]"
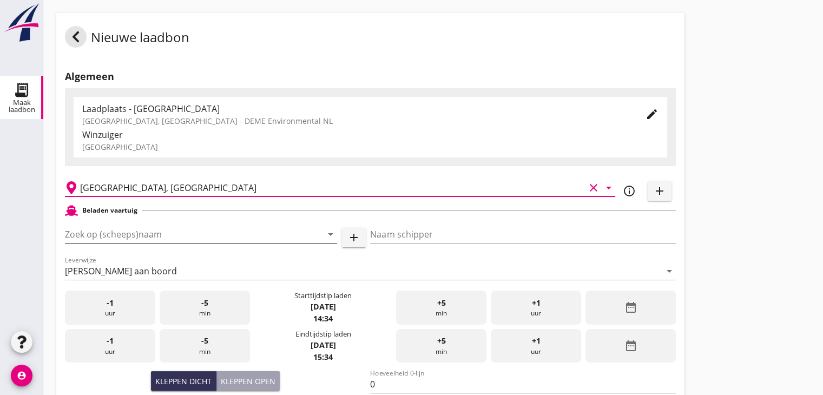
click at [116, 230] on input "Zoek op (scheeps)naam" at bounding box center [186, 234] width 242 height 17
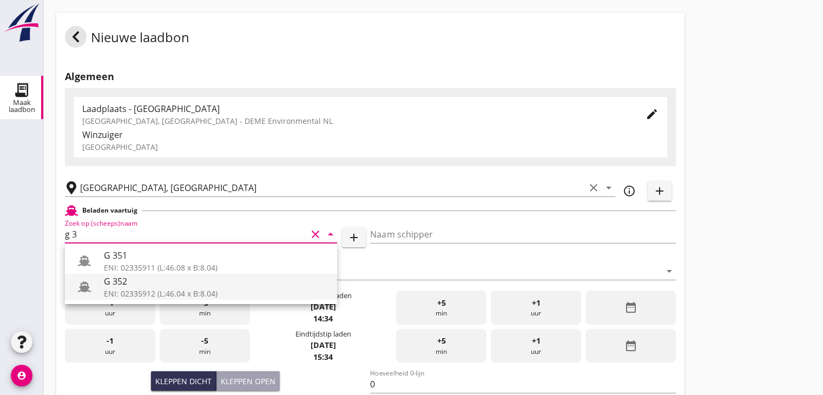
click at [129, 282] on div "G 352" at bounding box center [216, 281] width 225 height 13
type input "G 352"
type input "[PERSON_NAME]"
type input "363"
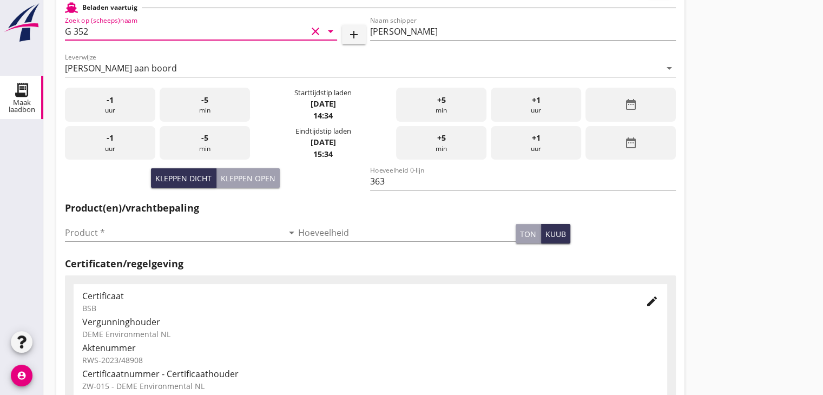
scroll to position [325, 0]
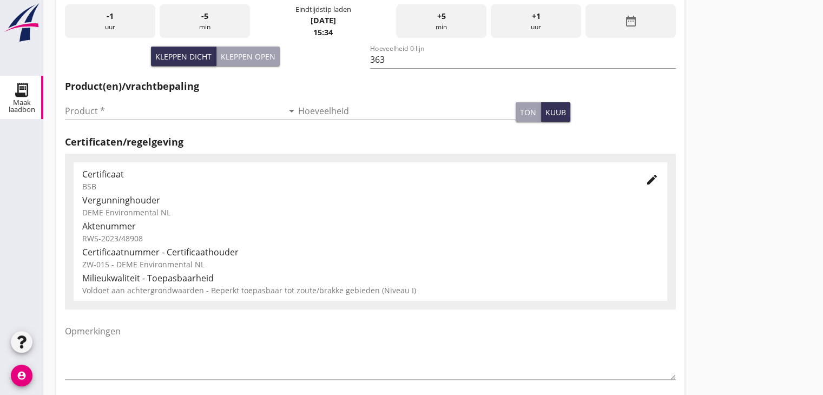
type input "G 352"
click at [142, 121] on div "Product * arrow_drop_down" at bounding box center [181, 116] width 233 height 28
click at [143, 114] on input "Product *" at bounding box center [174, 110] width 218 height 17
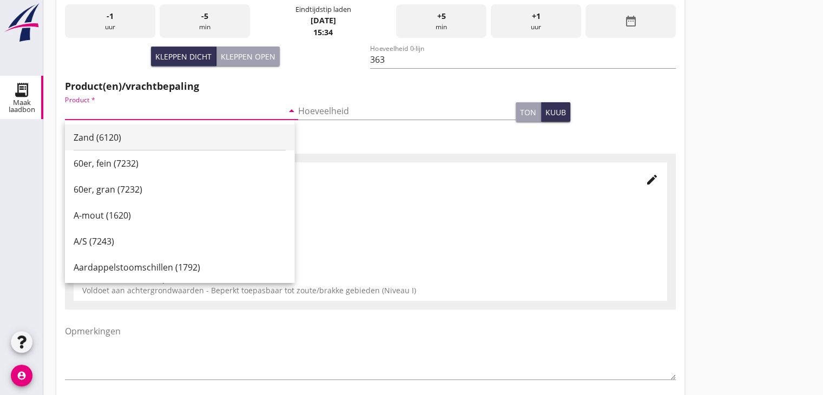
click at [139, 138] on div "Zand (6120)" at bounding box center [180, 137] width 212 height 13
type input "Zand (6120)"
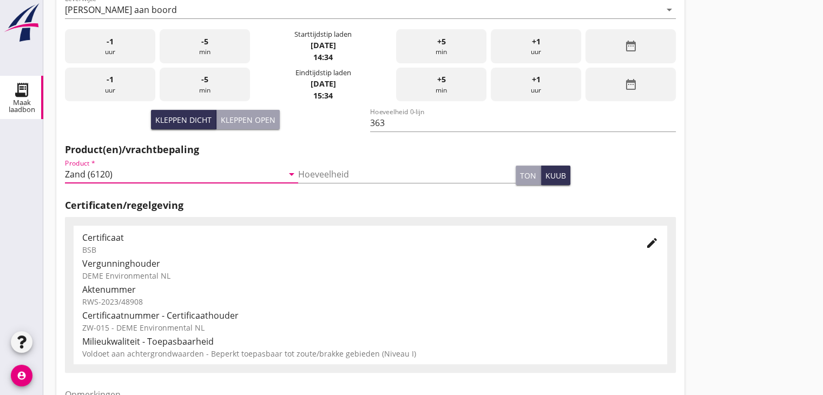
scroll to position [162, 0]
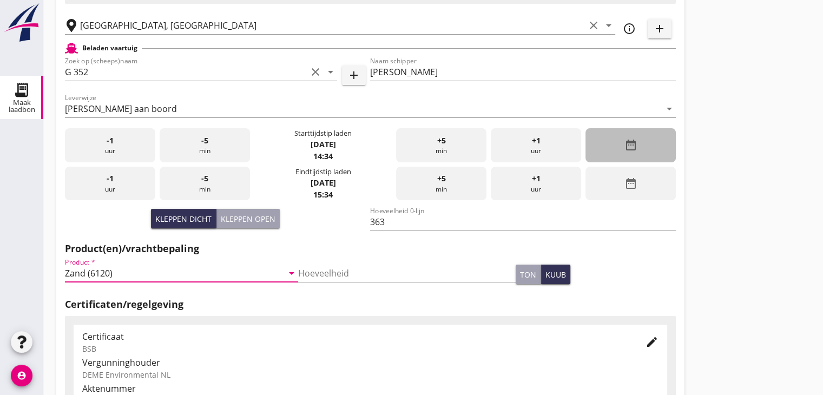
click at [650, 146] on div "date_range" at bounding box center [631, 145] width 90 height 34
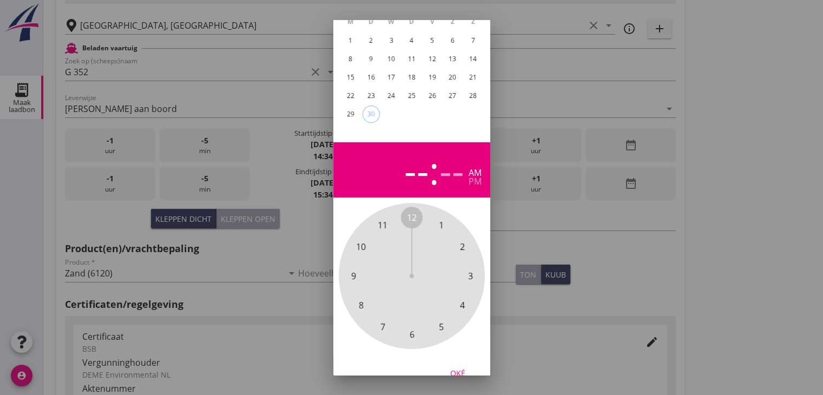
scroll to position [104, 0]
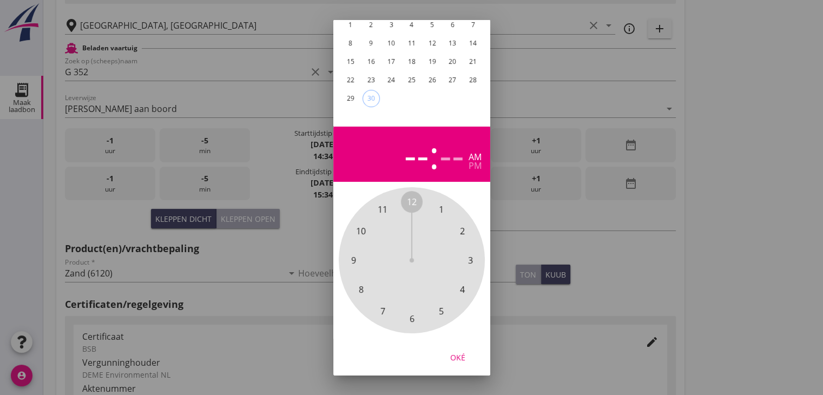
click at [352, 90] on div "29" at bounding box center [350, 98] width 17 height 17
click at [410, 312] on span "6" at bounding box center [411, 318] width 5 height 13
click at [410, 195] on span "00" at bounding box center [412, 201] width 10 height 13
click at [473, 161] on div "pm" at bounding box center [475, 165] width 13 height 9
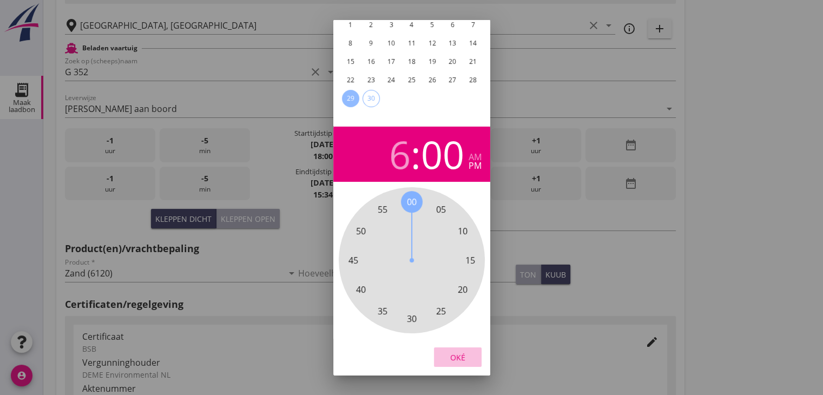
click at [456, 351] on div "Oké" at bounding box center [458, 356] width 30 height 11
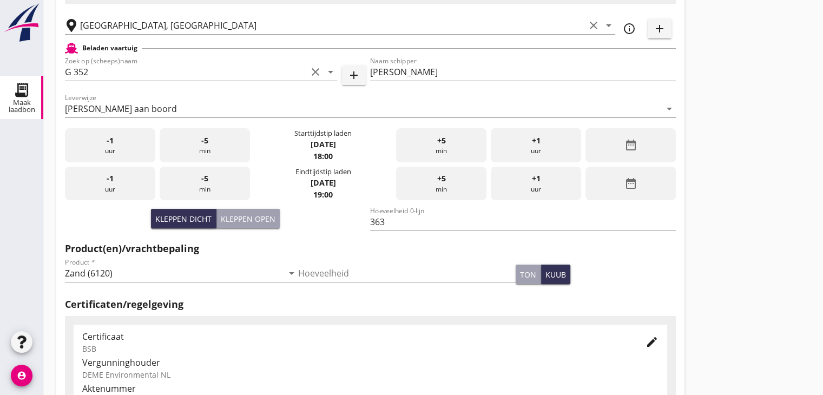
click at [640, 185] on div "date_range" at bounding box center [631, 184] width 90 height 34
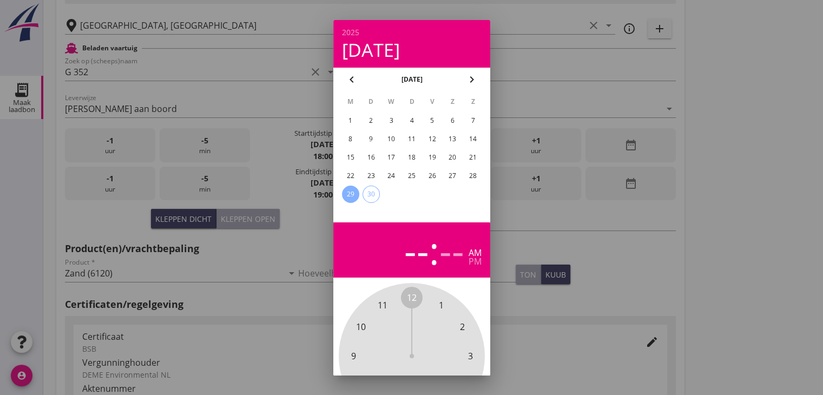
click at [348, 188] on div "29" at bounding box center [350, 194] width 17 height 17
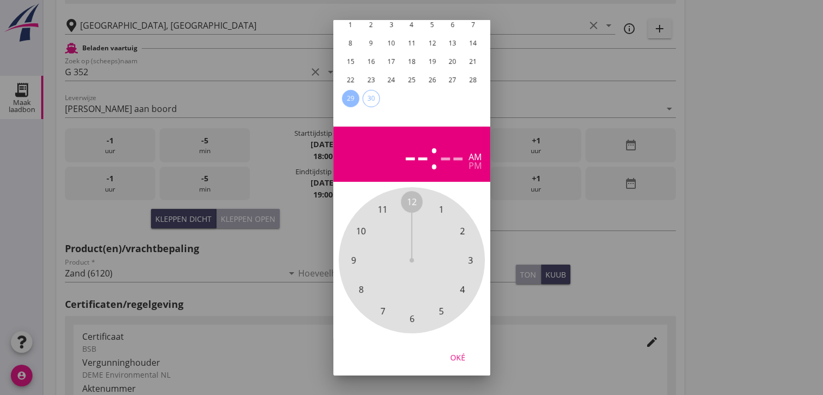
click at [359, 283] on span "8" at bounding box center [360, 289] width 5 height 13
click at [412, 195] on span "00" at bounding box center [412, 201] width 10 height 13
click at [476, 161] on div "pm" at bounding box center [475, 165] width 13 height 9
click at [461, 351] on div "Oké" at bounding box center [458, 356] width 30 height 11
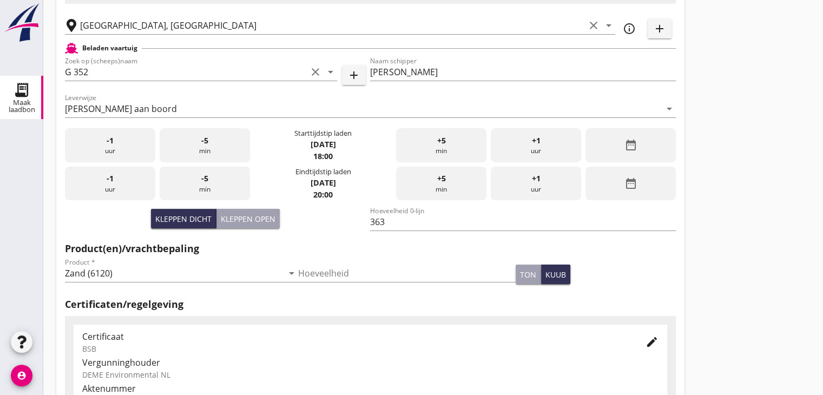
click at [723, 194] on div "Nieuwe laadbon Algemeen Laadplaats - [GEOGRAPHIC_DATA] [GEOGRAPHIC_DATA], [GEOG…" at bounding box center [433, 225] width 780 height 774
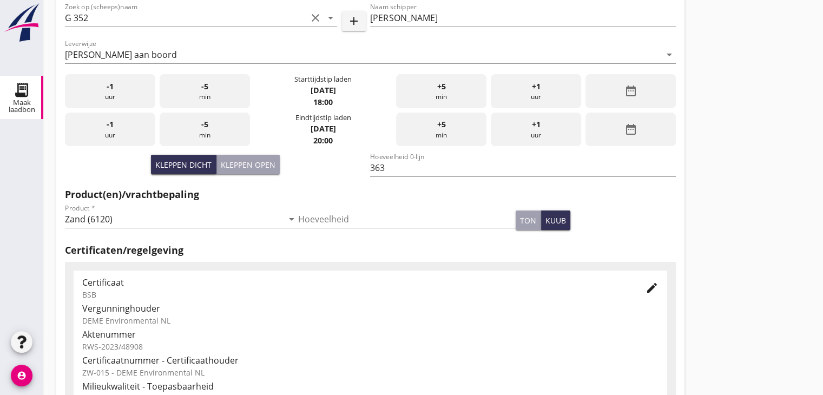
scroll to position [379, 0]
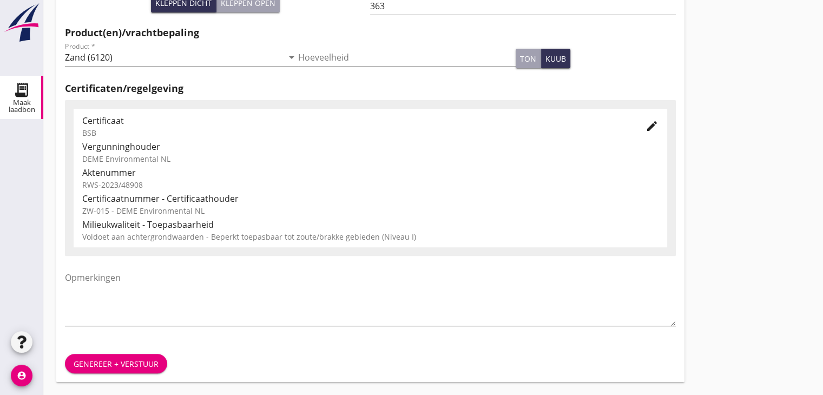
click at [128, 365] on div "Genereer + verstuur" at bounding box center [116, 363] width 85 height 11
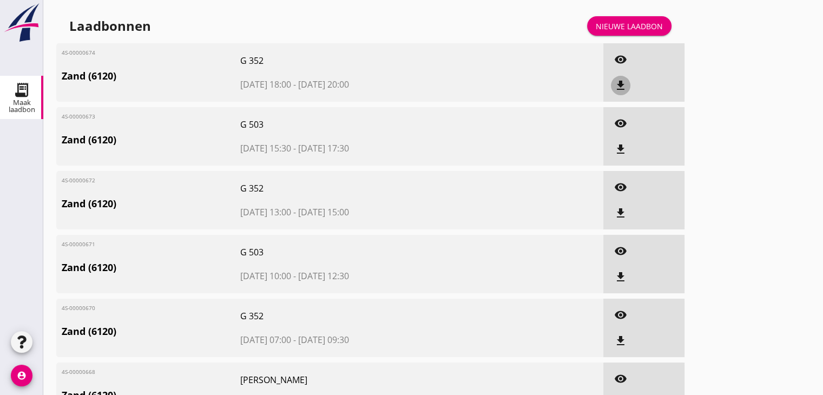
click at [619, 84] on icon "file_download" at bounding box center [620, 85] width 13 height 13
click at [626, 147] on icon "file_download" at bounding box center [620, 149] width 13 height 13
click at [625, 217] on icon "file_download" at bounding box center [620, 213] width 13 height 13
click at [623, 277] on icon "file_download" at bounding box center [620, 277] width 13 height 13
click at [623, 343] on icon "file_download" at bounding box center [620, 341] width 13 height 13
